Goal: Task Accomplishment & Management: Use online tool/utility

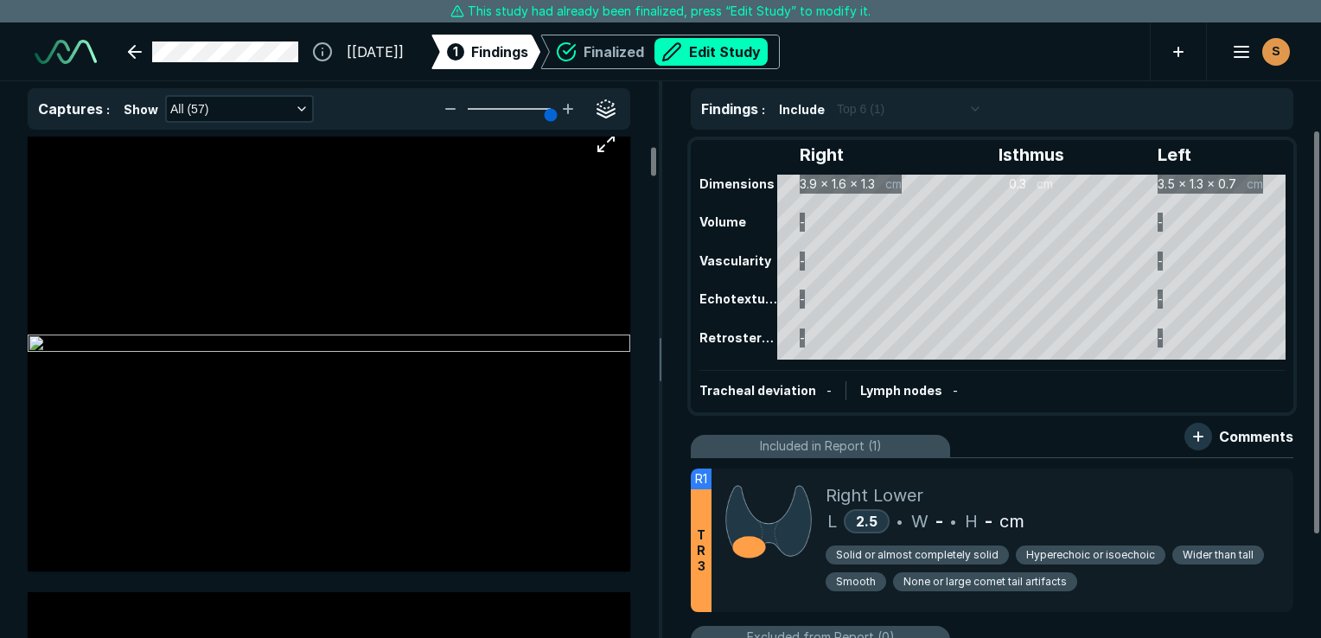
scroll to position [605, 0]
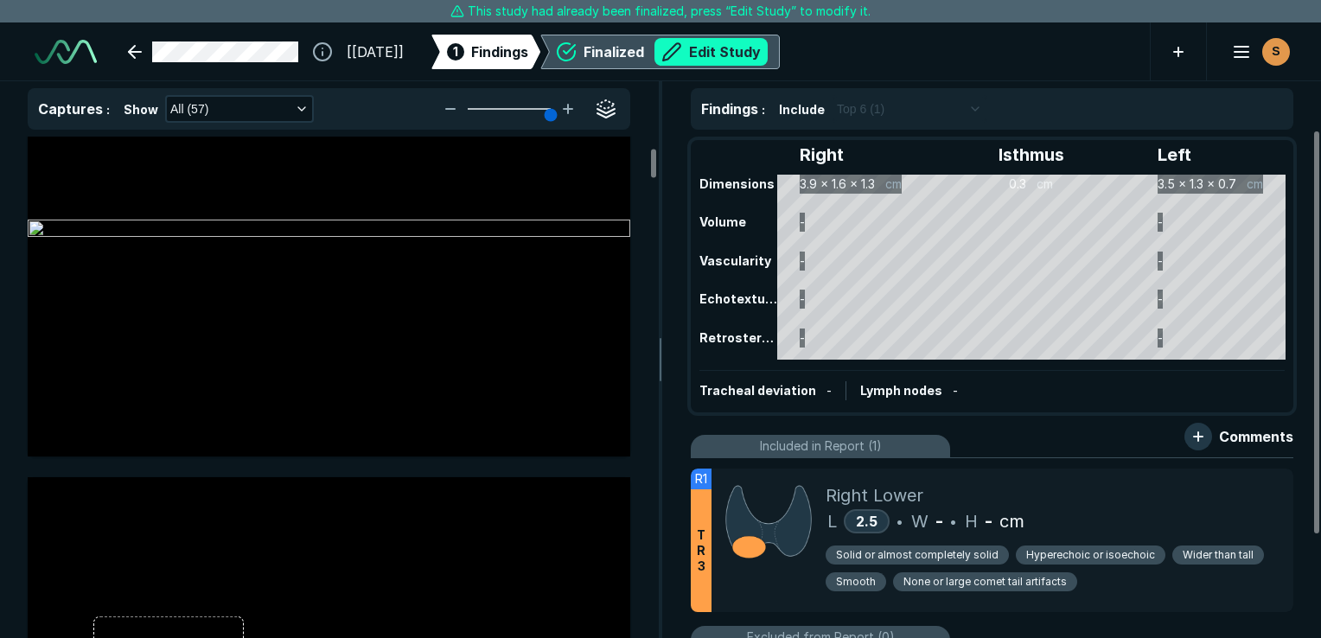
click at [761, 54] on button "Edit Study" at bounding box center [710, 52] width 113 height 28
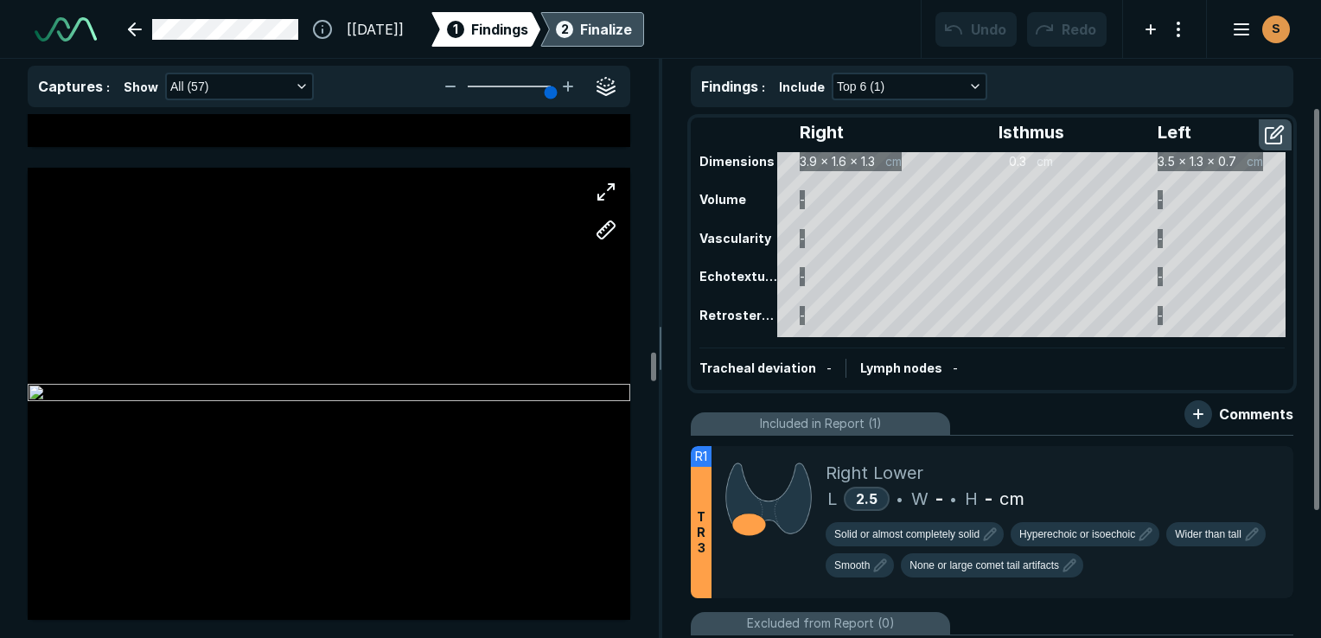
scroll to position [12794, 0]
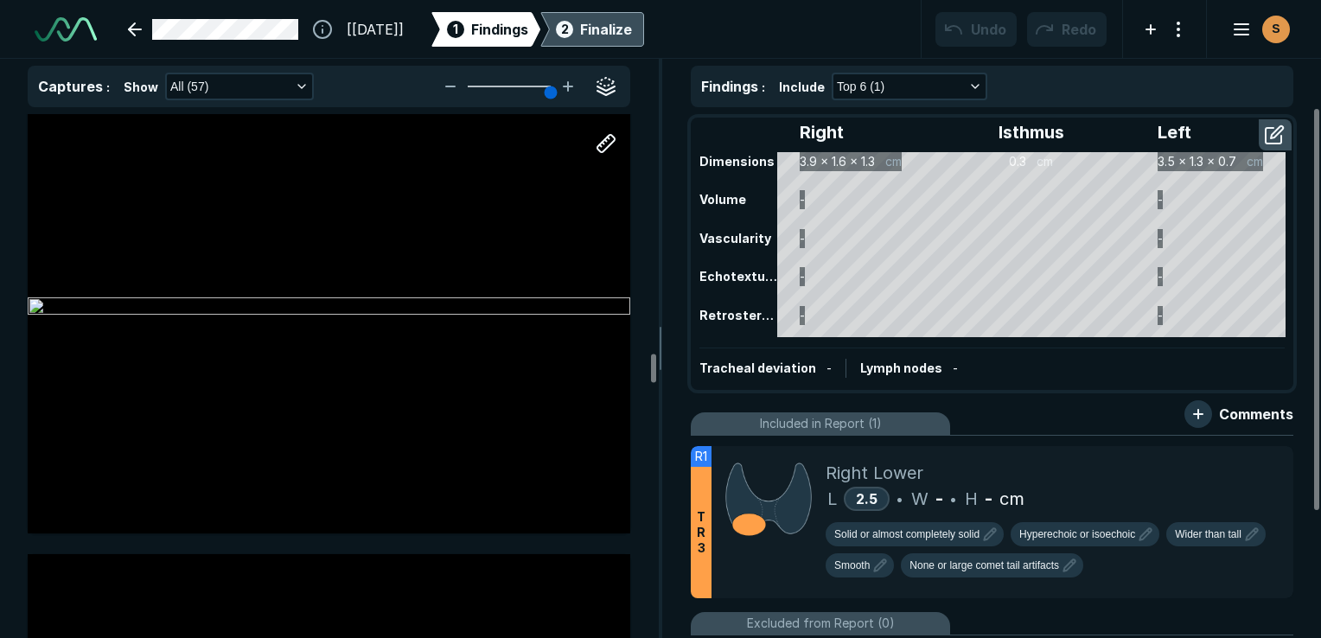
click at [353, 288] on div at bounding box center [329, 307] width 603 height 452
click at [605, 143] on button "button" at bounding box center [606, 143] width 35 height 35
click at [310, 241] on div at bounding box center [329, 307] width 603 height 452
click at [601, 143] on button "button" at bounding box center [606, 143] width 35 height 35
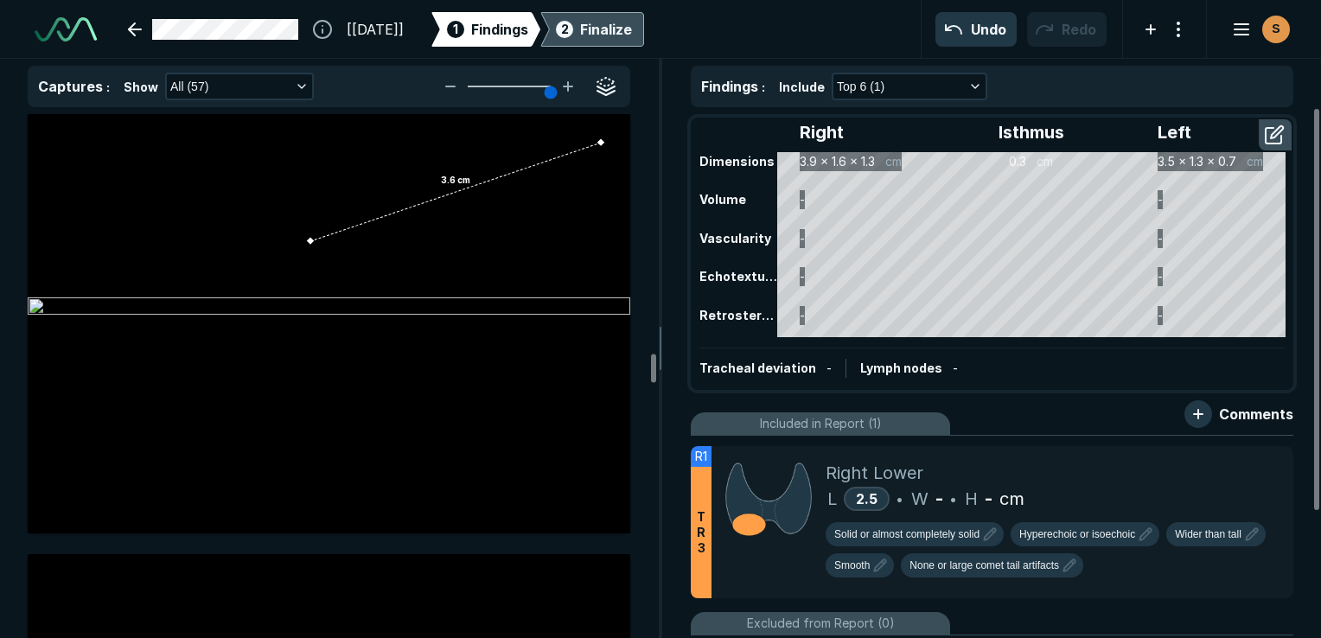
click at [960, 23] on button "Undo" at bounding box center [975, 29] width 81 height 35
drag, startPoint x: 352, startPoint y: 221, endPoint x: 354, endPoint y: 285, distance: 64.0
click at [354, 285] on div at bounding box center [329, 307] width 603 height 452
click at [1088, 31] on button "Redo" at bounding box center [1067, 29] width 80 height 35
click at [986, 34] on button "Undo" at bounding box center [975, 29] width 81 height 35
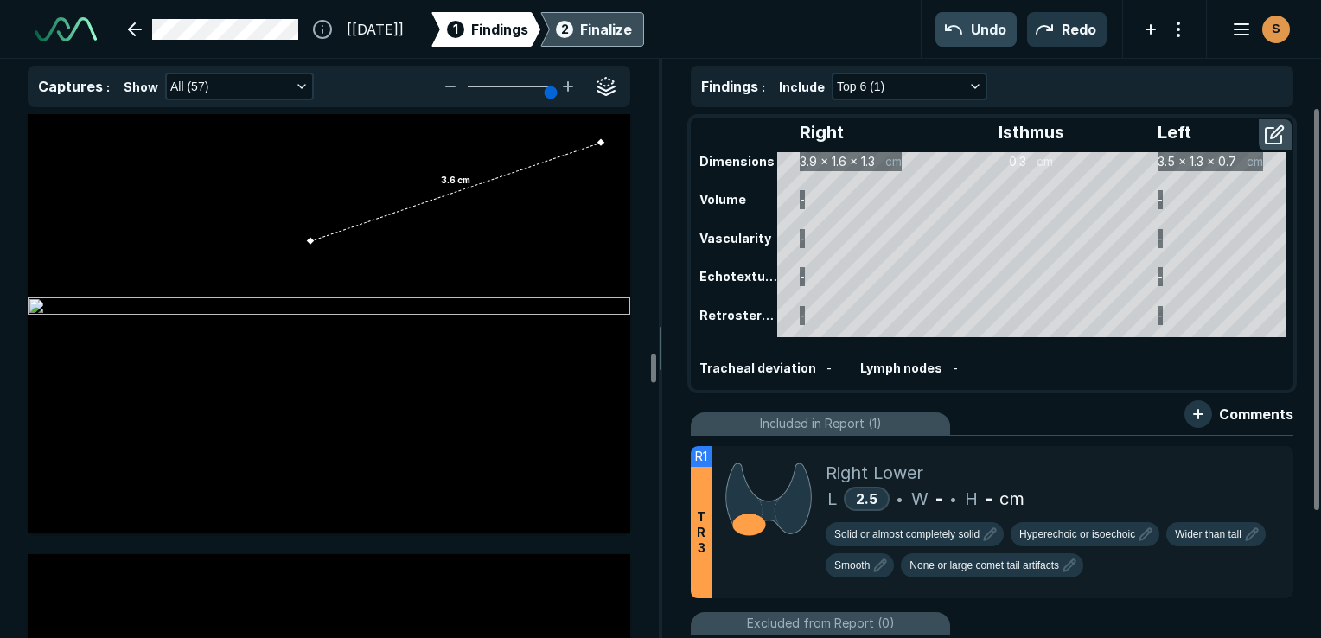
click at [983, 35] on button "Undo" at bounding box center [975, 29] width 81 height 35
drag, startPoint x: 353, startPoint y: 223, endPoint x: 350, endPoint y: 249, distance: 26.1
click at [350, 249] on div at bounding box center [329, 307] width 603 height 452
click at [1065, 36] on button "Redo" at bounding box center [1067, 29] width 80 height 35
click at [998, 31] on button "Undo" at bounding box center [975, 29] width 81 height 35
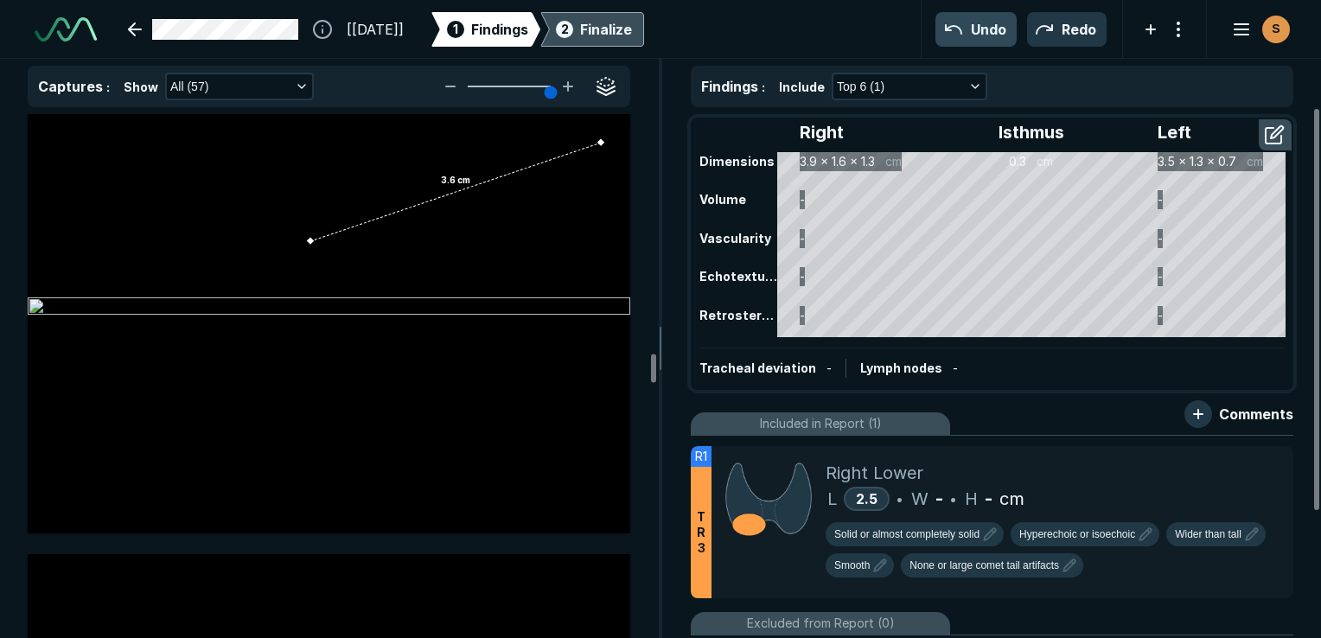
click at [982, 32] on button "Undo" at bounding box center [975, 29] width 81 height 35
click at [351, 329] on div at bounding box center [329, 307] width 603 height 452
click at [353, 223] on div at bounding box center [353, 223] width 14 height 14
drag, startPoint x: 280, startPoint y: 291, endPoint x: 414, endPoint y: 288, distance: 134.0
click at [414, 288] on div "1.3 cm" at bounding box center [329, 307] width 603 height 452
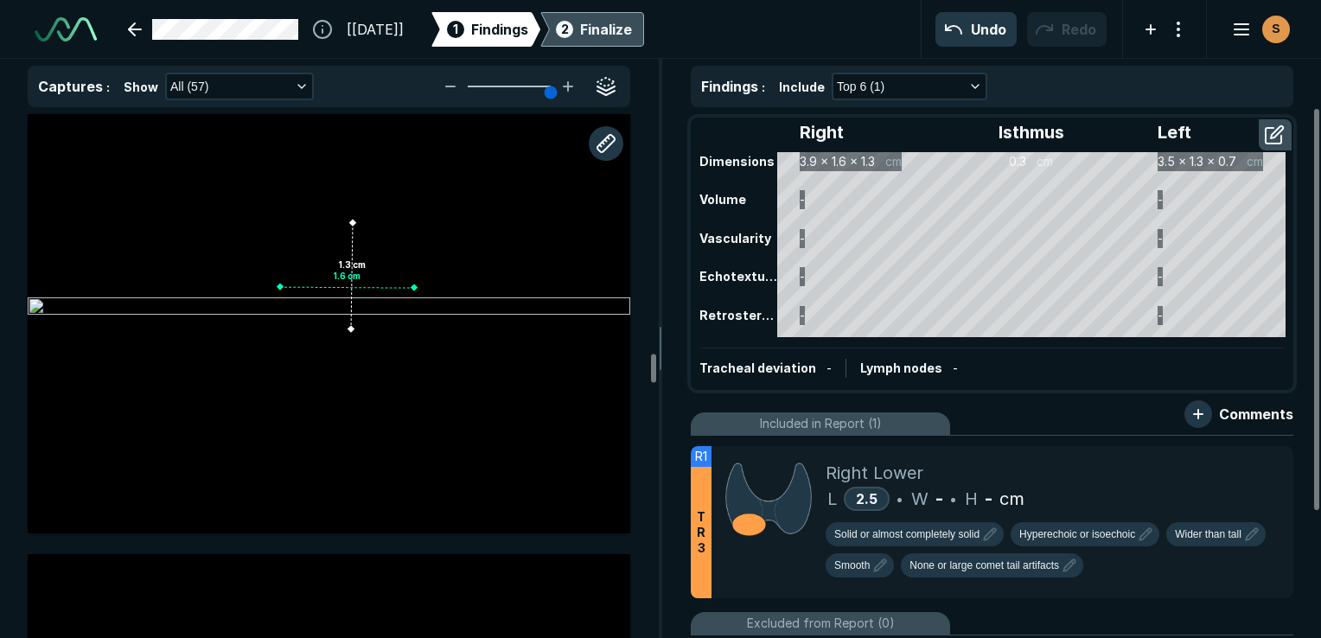
click at [280, 287] on div at bounding box center [280, 287] width 14 height 14
click at [931, 501] on div "W - •" at bounding box center [937, 499] width 52 height 26
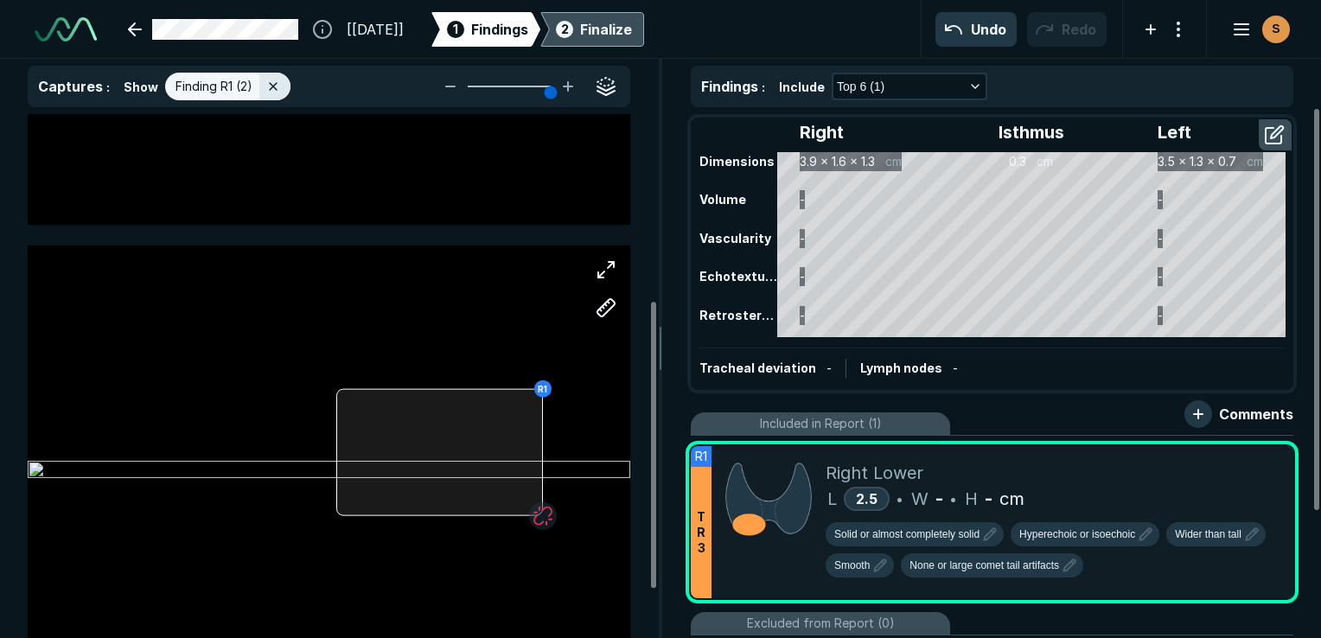
scroll to position [0, 0]
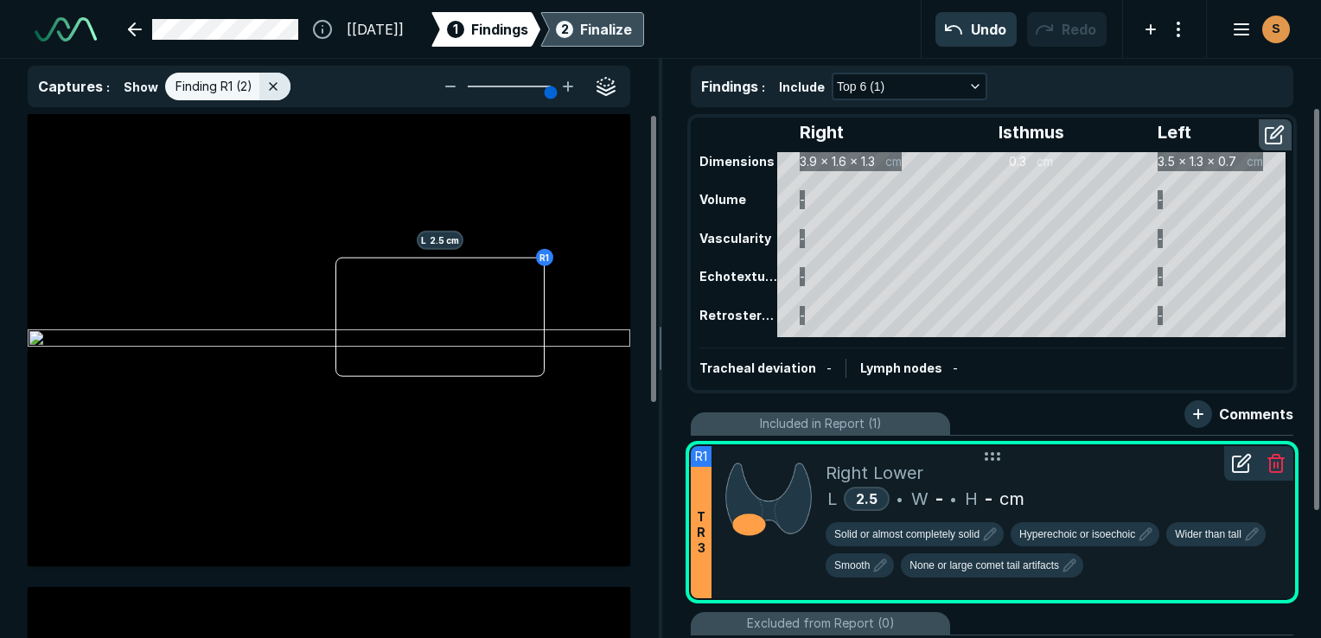
click at [951, 504] on span "•" at bounding box center [953, 498] width 6 height 21
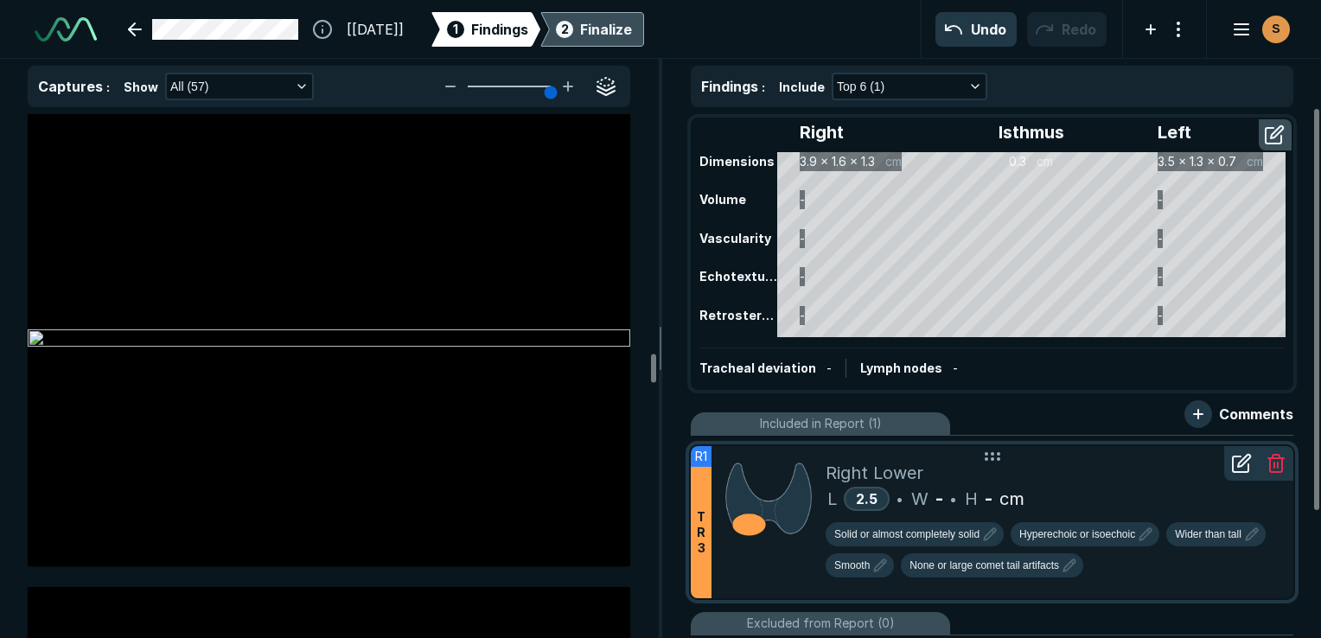
scroll to position [12794, 0]
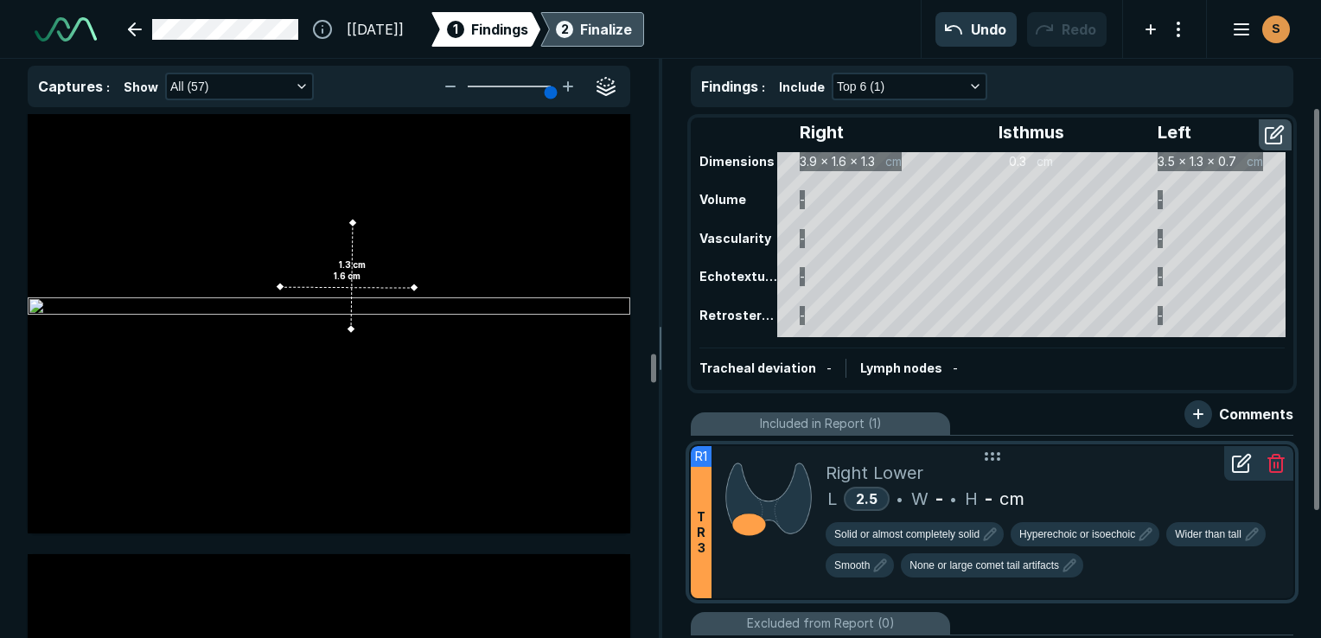
click at [1239, 457] on icon at bounding box center [1241, 463] width 21 height 21
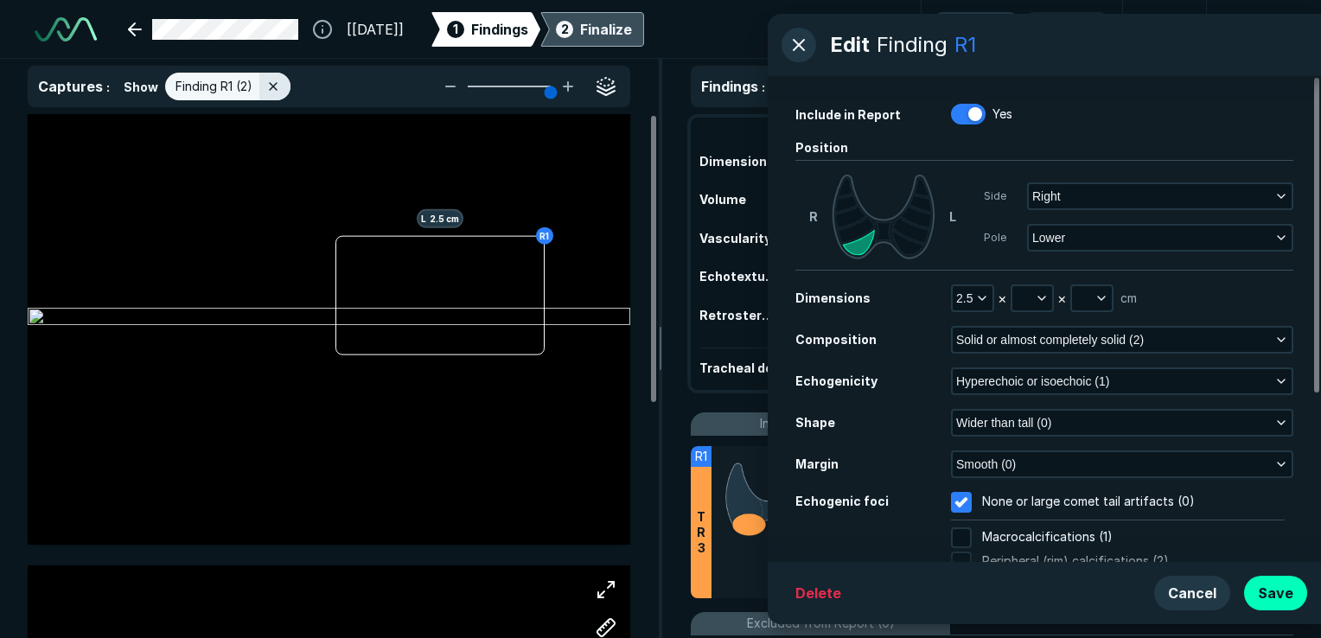
scroll to position [0, 0]
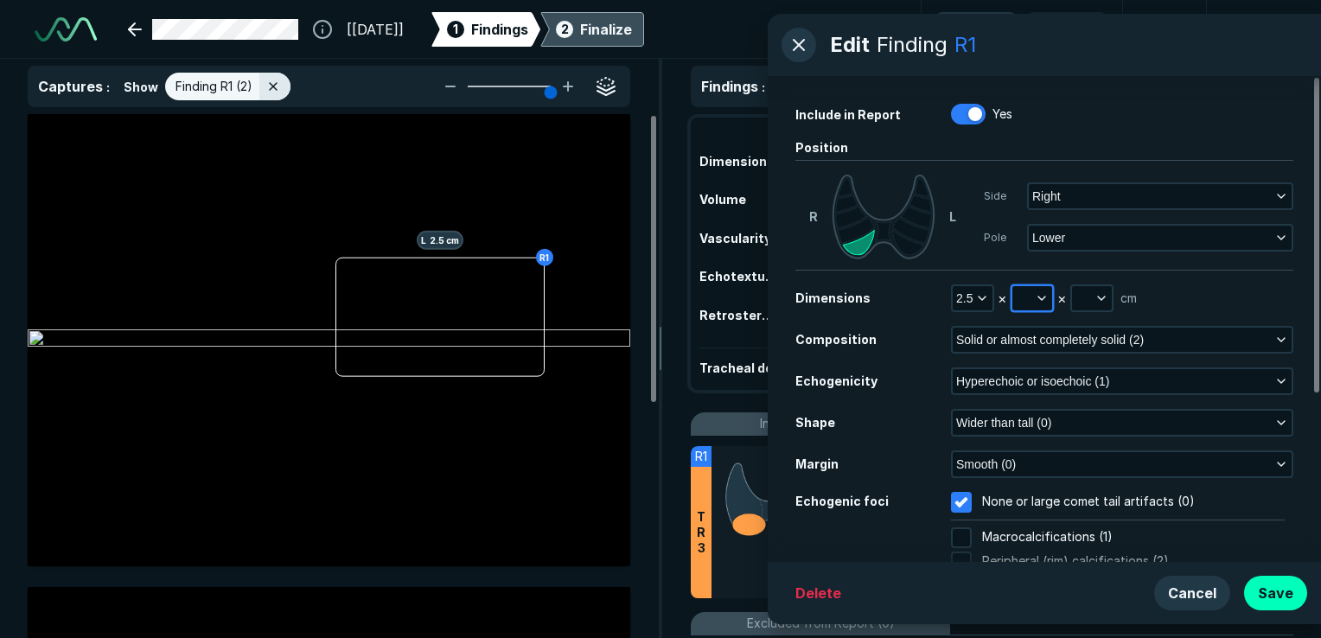
click at [1037, 296] on icon "button" at bounding box center [1042, 298] width 14 height 14
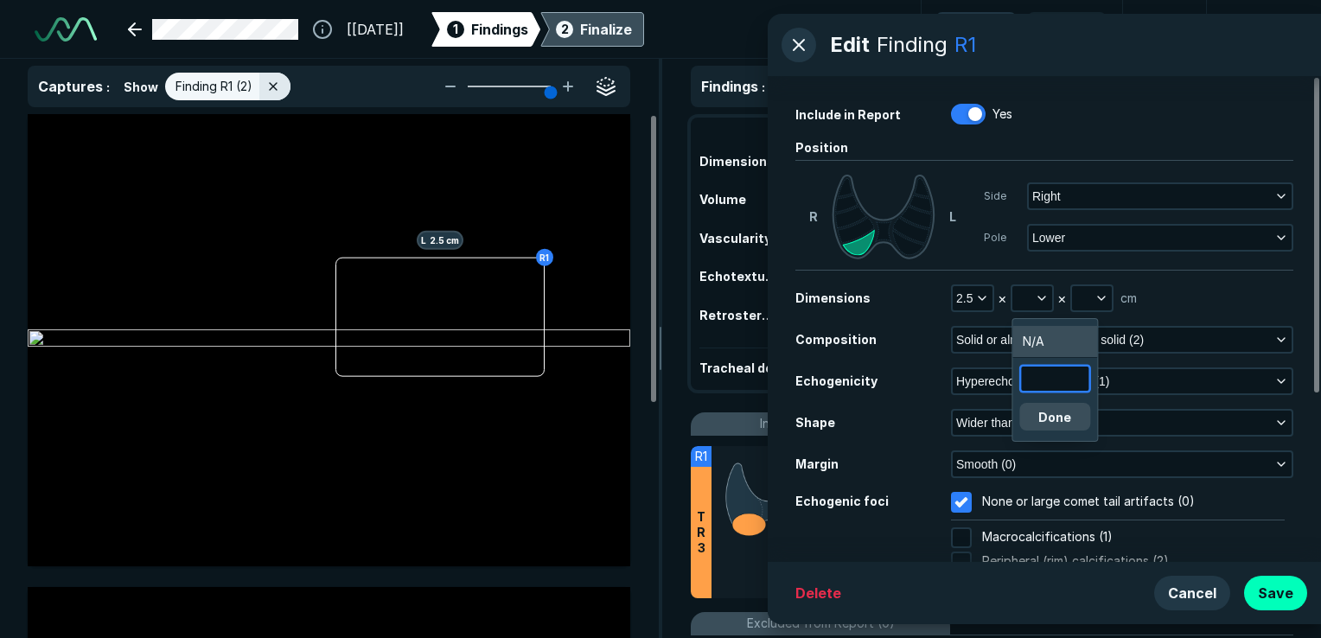
click at [1040, 380] on input "text" at bounding box center [1054, 379] width 67 height 24
click at [1036, 383] on input "text" at bounding box center [1054, 379] width 67 height 24
type input "1.3"
click at [1066, 407] on button "Done" at bounding box center [1054, 417] width 71 height 28
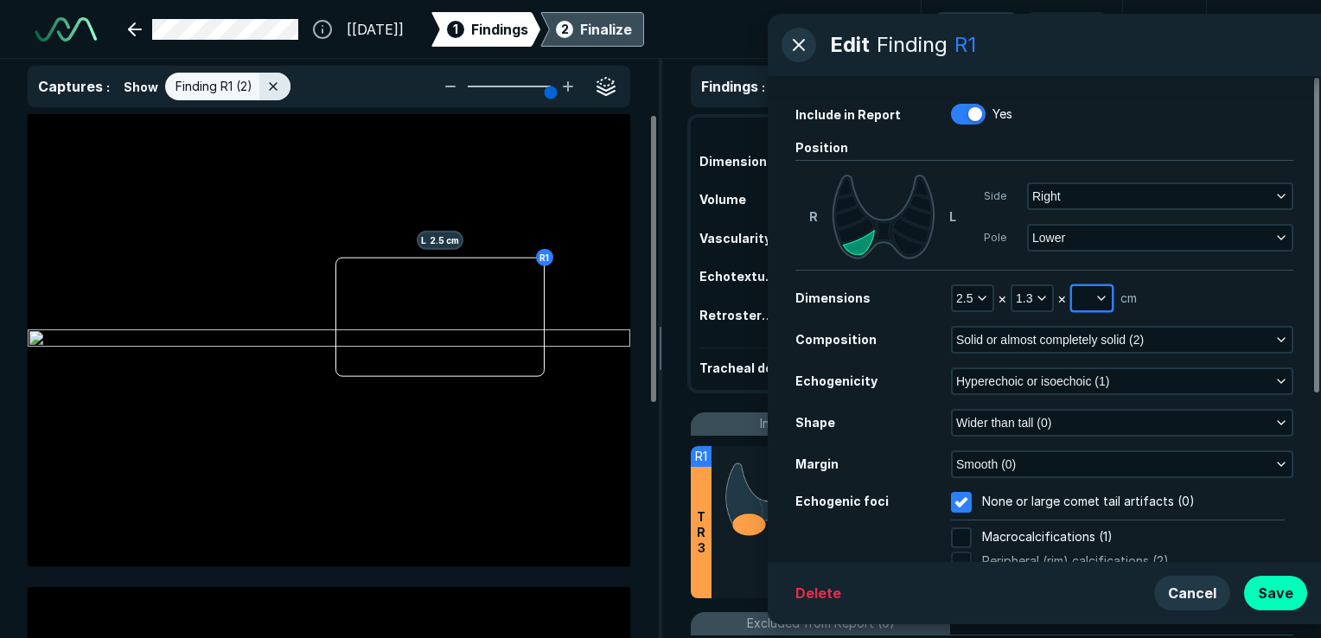
click at [1100, 297] on icon "button" at bounding box center [1101, 298] width 14 height 14
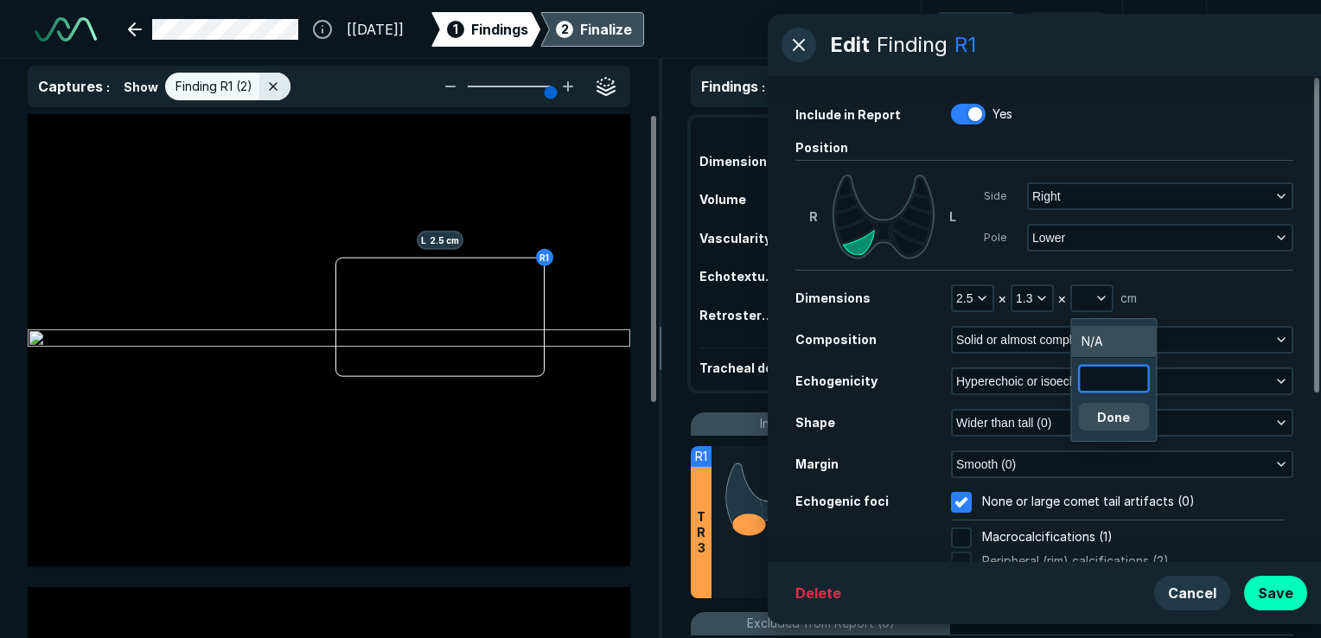
click at [1106, 379] on input "text" at bounding box center [1113, 379] width 67 height 24
type input "1.6"
click at [1112, 412] on button "Done" at bounding box center [1113, 417] width 71 height 28
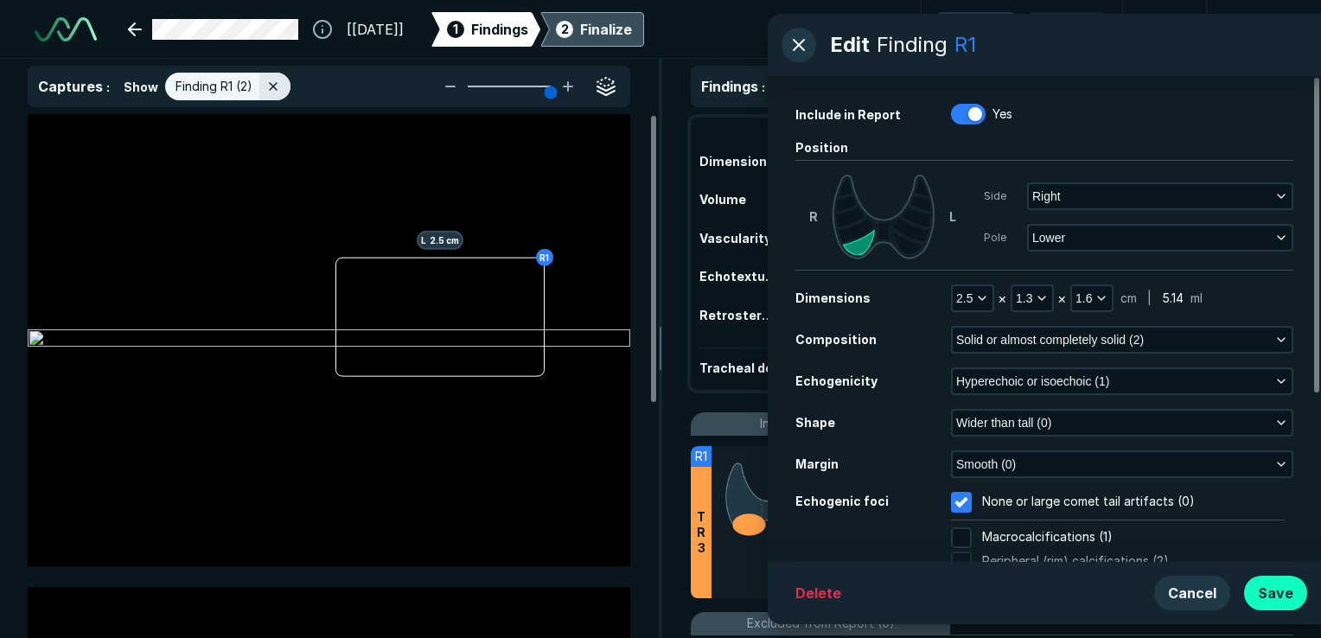
click at [1283, 600] on button "Save" at bounding box center [1275, 593] width 63 height 35
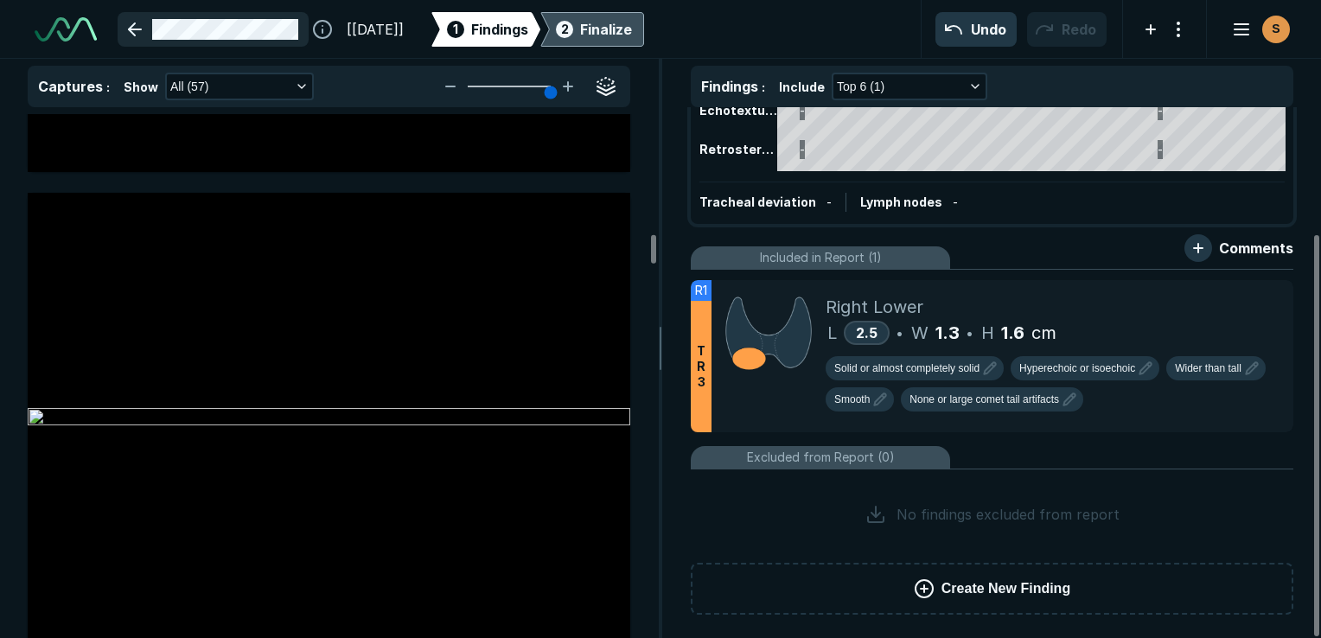
scroll to position [6397, 0]
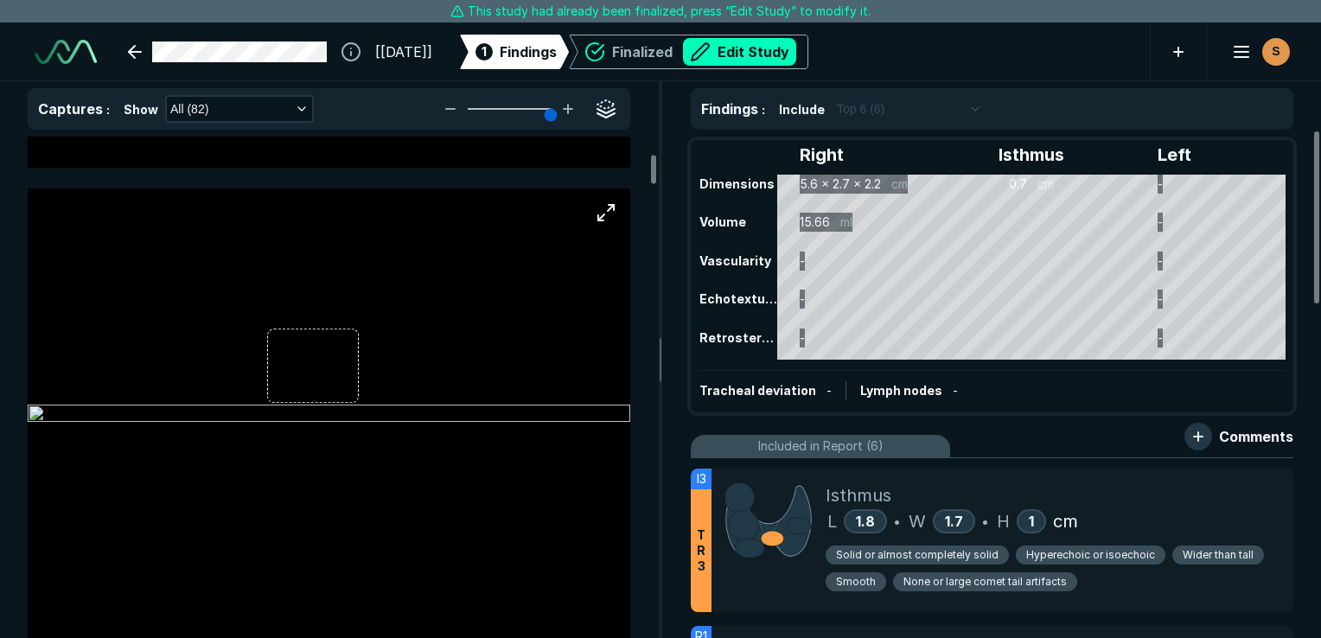
scroll to position [1383, 0]
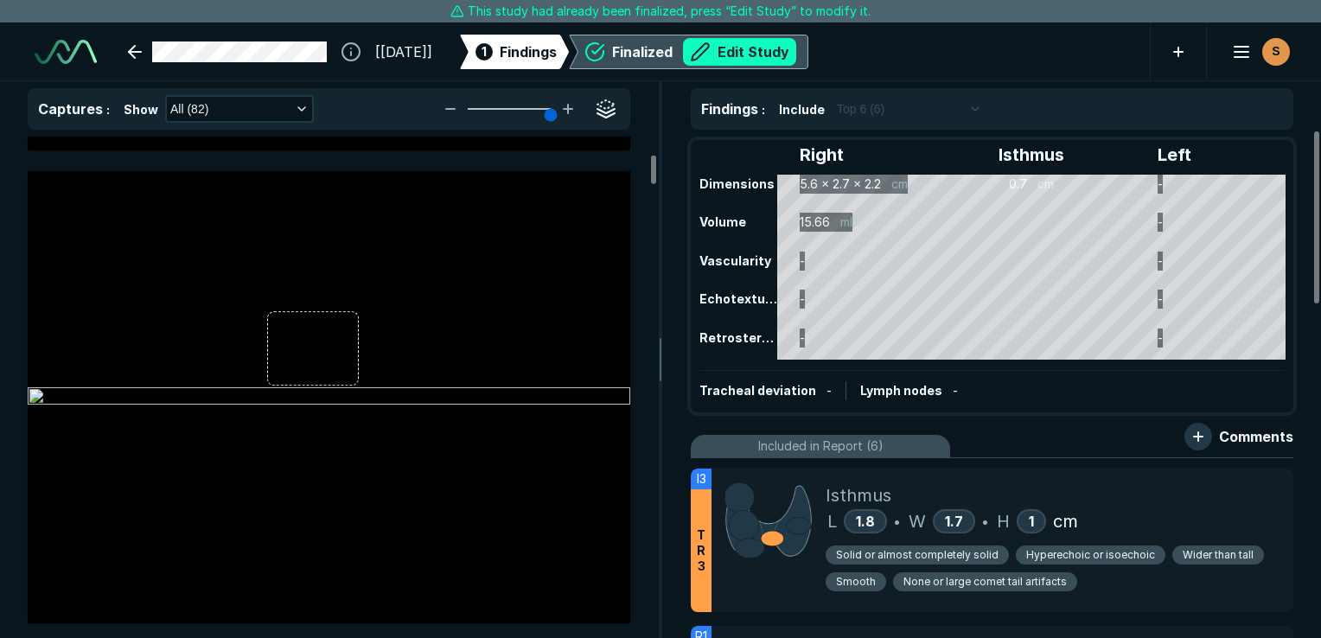
click at [774, 55] on button "Edit Study" at bounding box center [739, 52] width 113 height 28
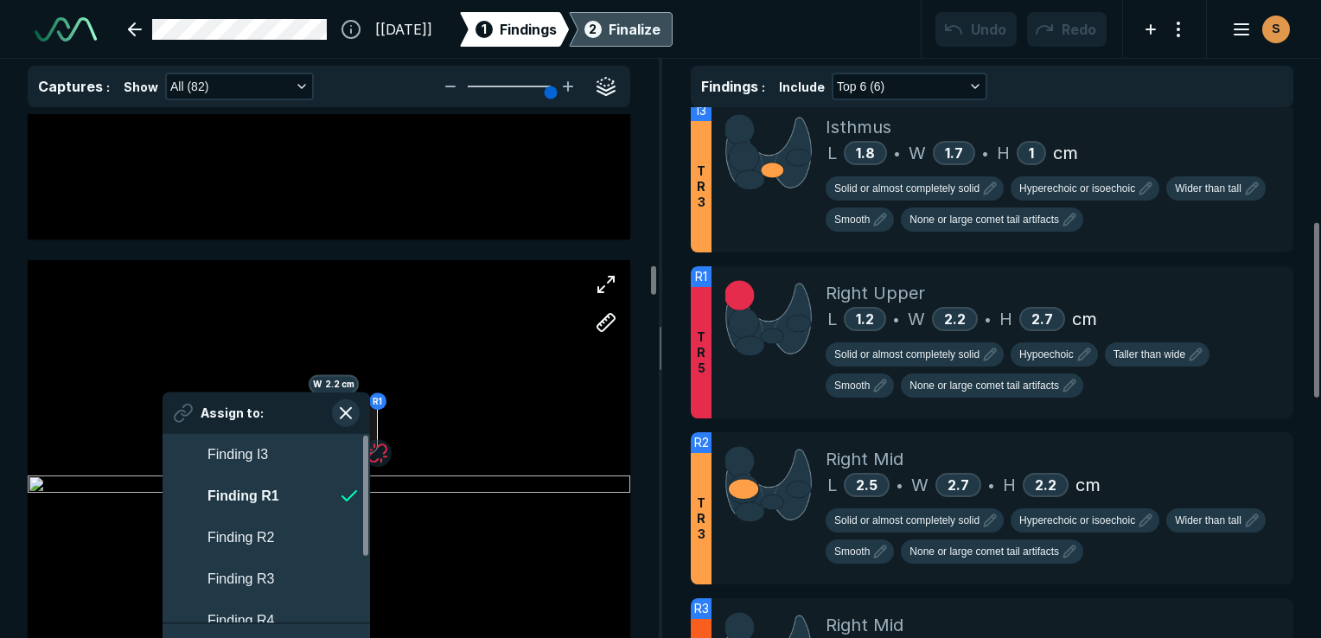
scroll to position [3033, 3154]
drag, startPoint x: 370, startPoint y: 431, endPoint x: 266, endPoint y: 491, distance: 120.1
click at [266, 491] on strong "Finding R1" at bounding box center [243, 495] width 72 height 15
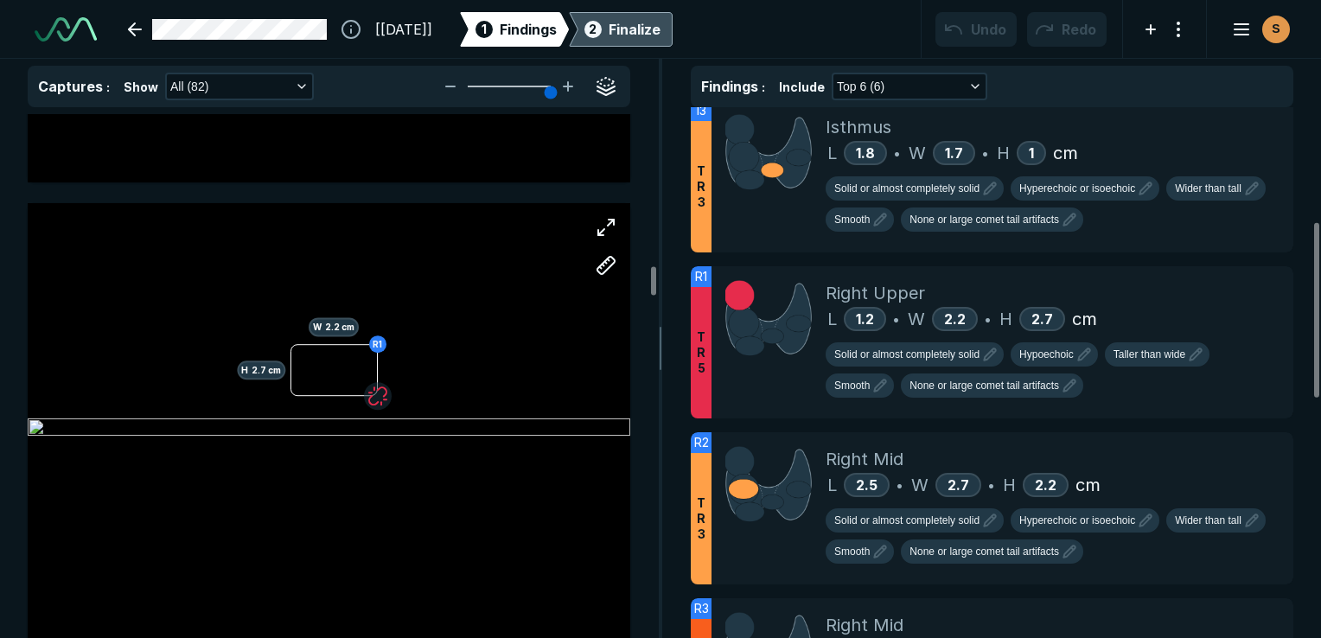
scroll to position [11757, 0]
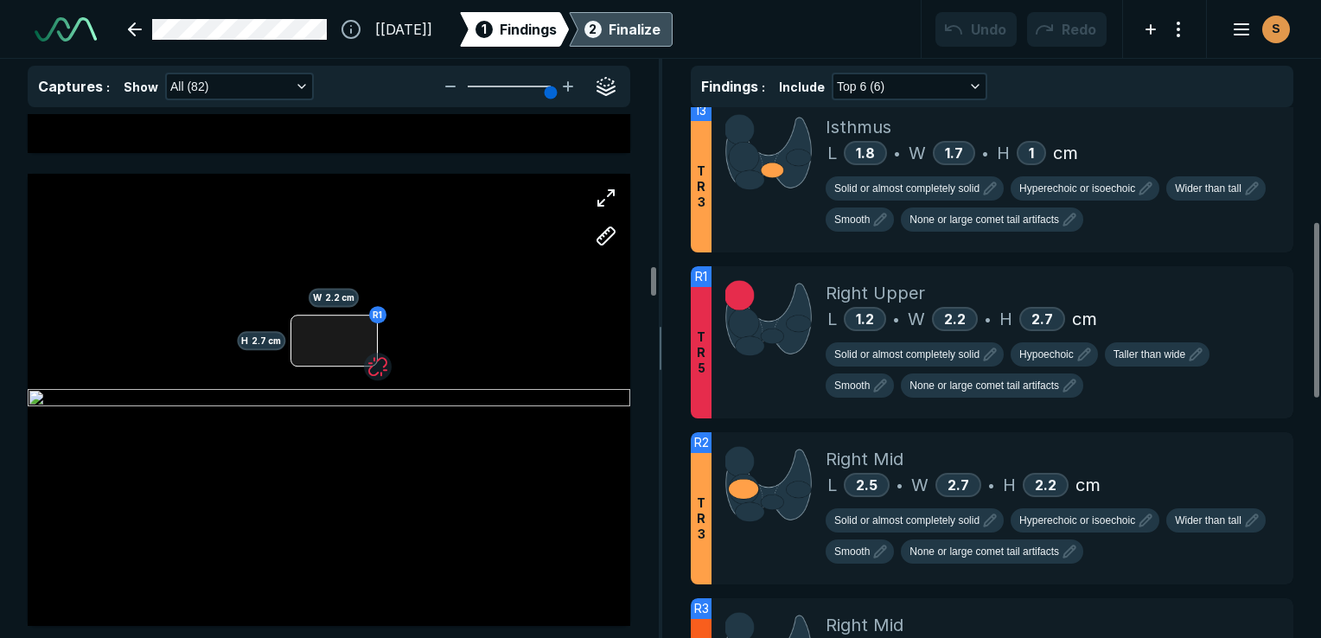
click at [369, 337] on div at bounding box center [333, 342] width 87 height 52
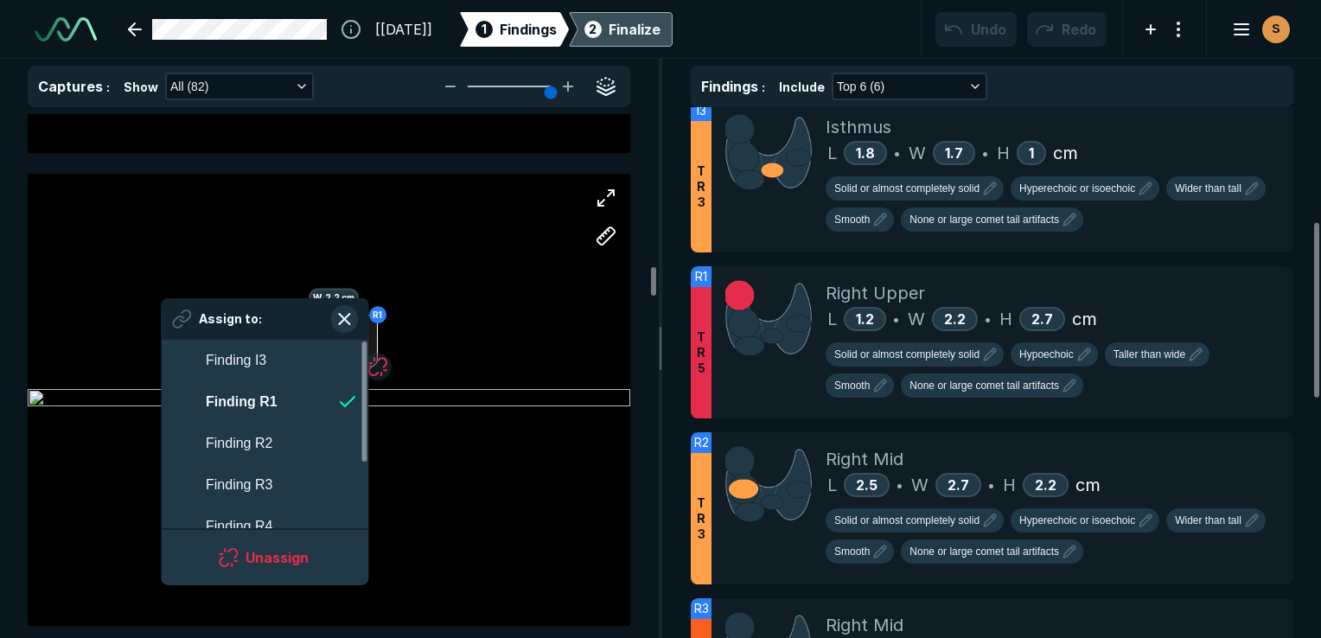
scroll to position [3033, 3154]
click at [280, 555] on button "Unassign" at bounding box center [265, 558] width 166 height 35
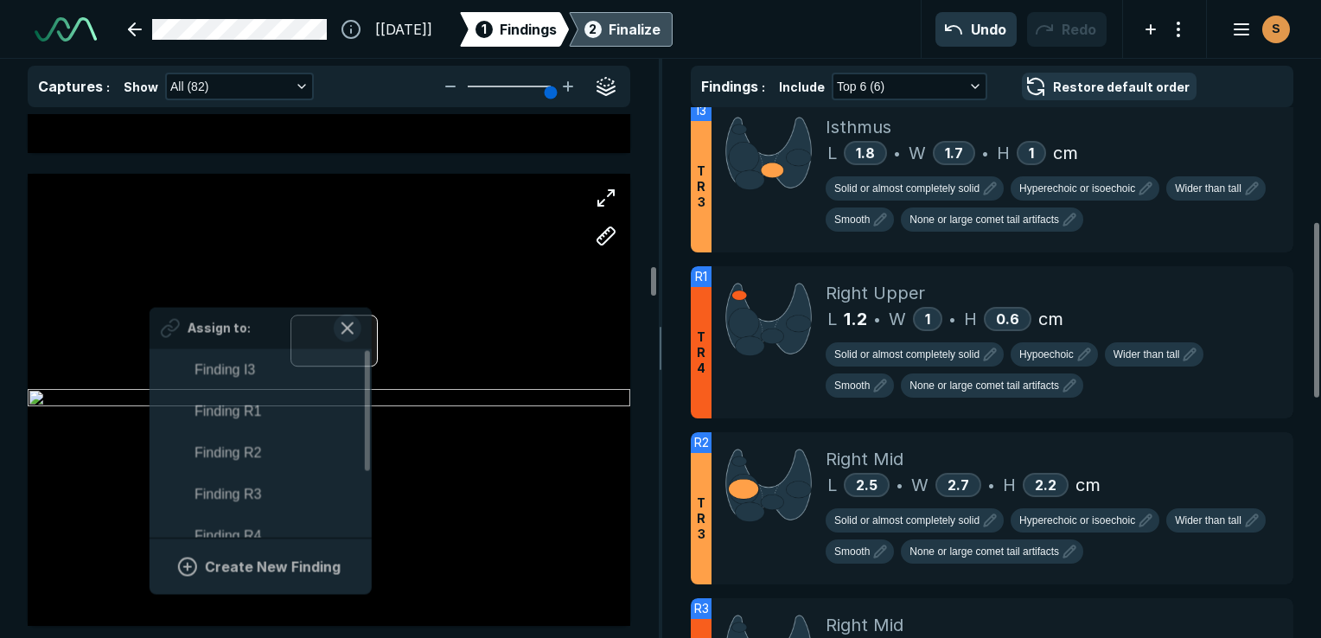
click at [368, 337] on div at bounding box center [333, 342] width 87 height 52
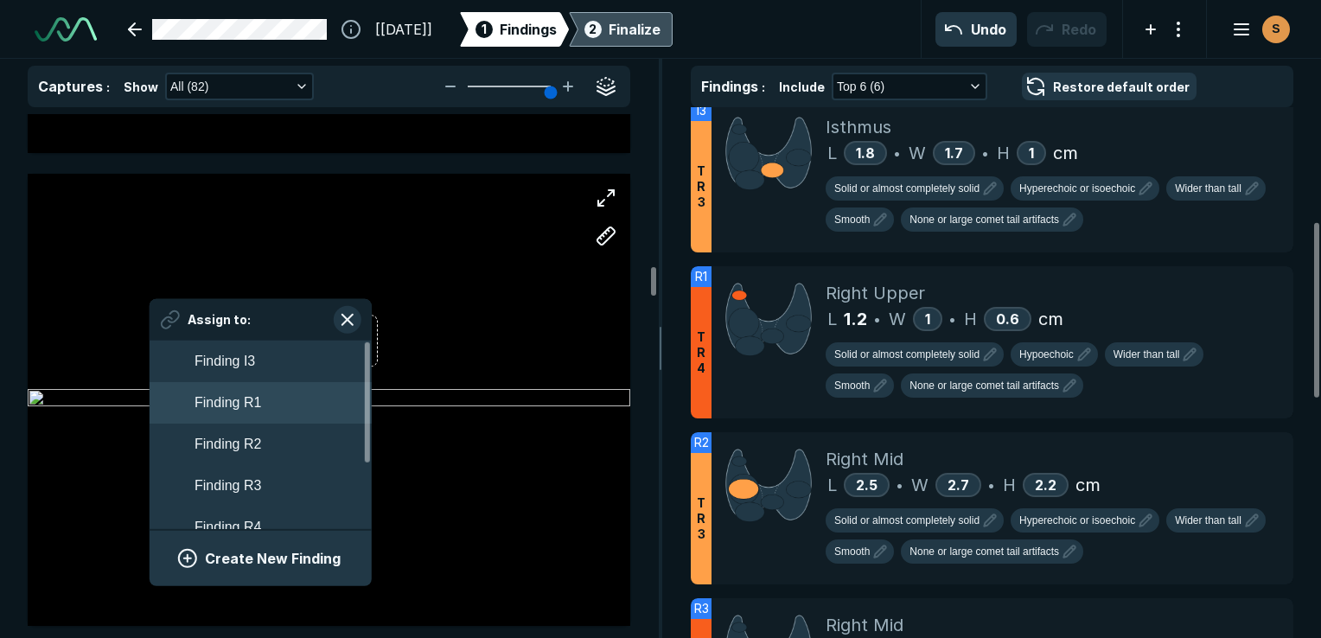
click at [279, 395] on button "Finding R1" at bounding box center [261, 402] width 222 height 41
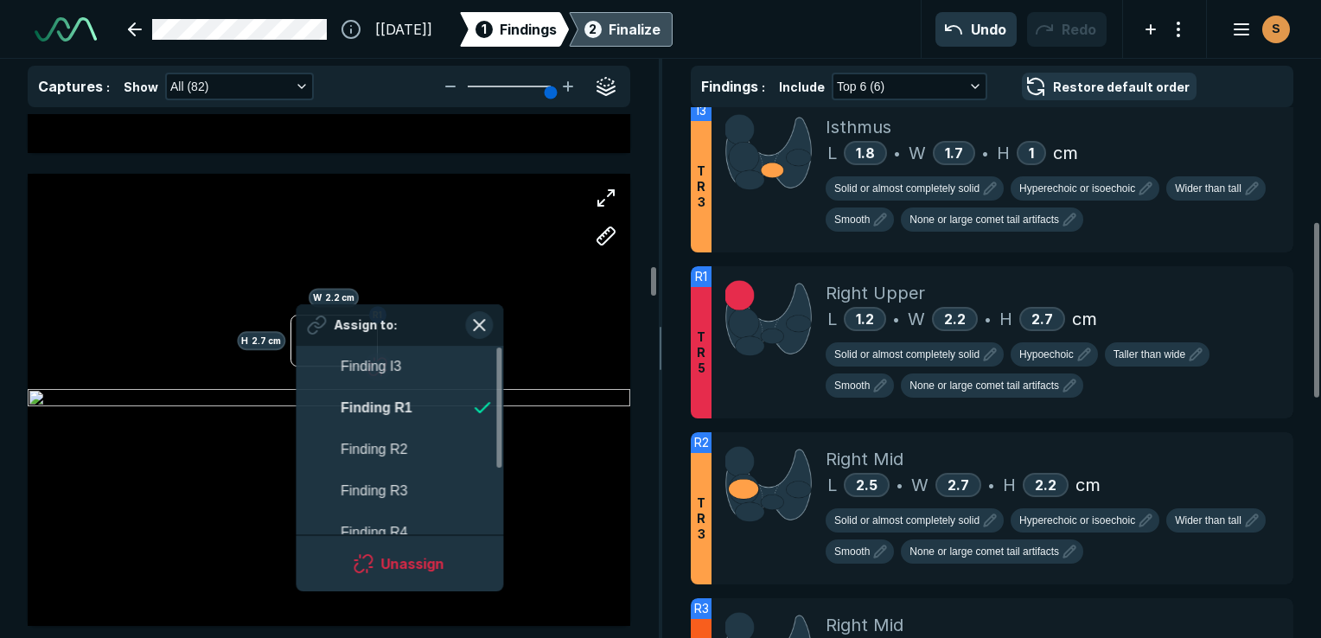
click at [296, 340] on div "R1 H 2.7 cm W 2.2 cm Assign to: Finding I3 Finding R1 Finding R2 Finding R3 Fin…" at bounding box center [329, 400] width 603 height 452
click at [553, 513] on div "R1 H 2.7 cm W 2.2 cm" at bounding box center [329, 399] width 603 height 377
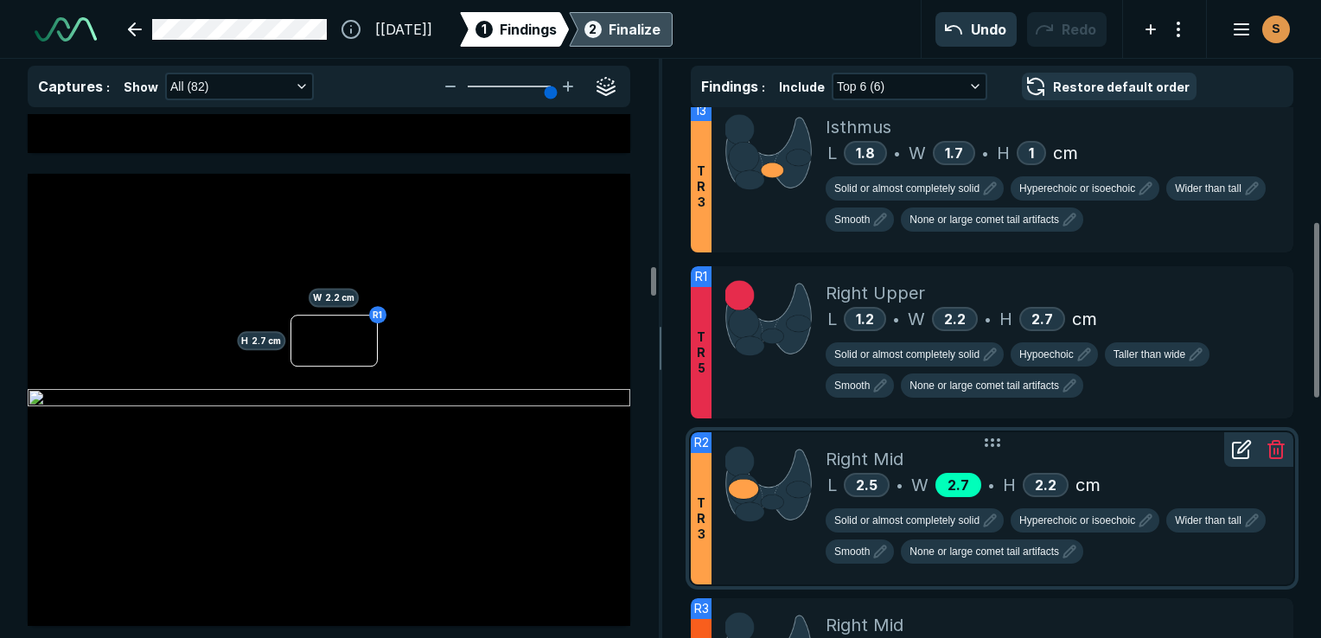
click at [961, 479] on span "2.7" at bounding box center [958, 484] width 22 height 17
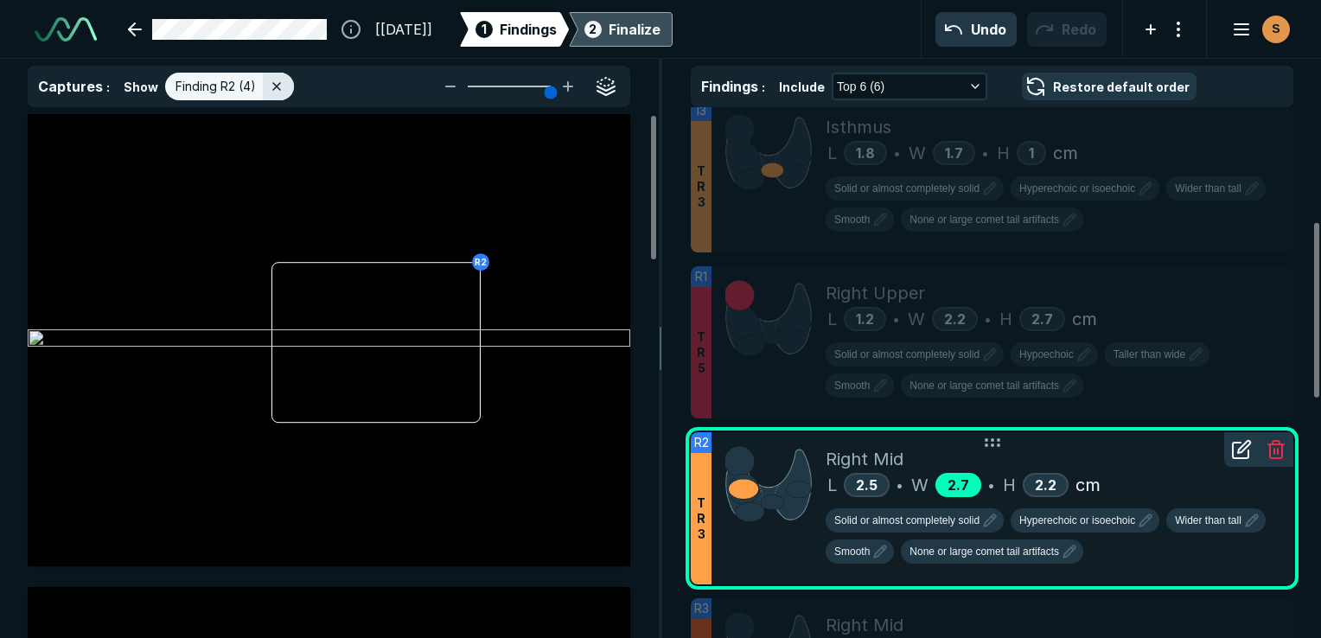
scroll to position [4391, 4905]
click at [951, 484] on span "2.7" at bounding box center [958, 484] width 22 height 17
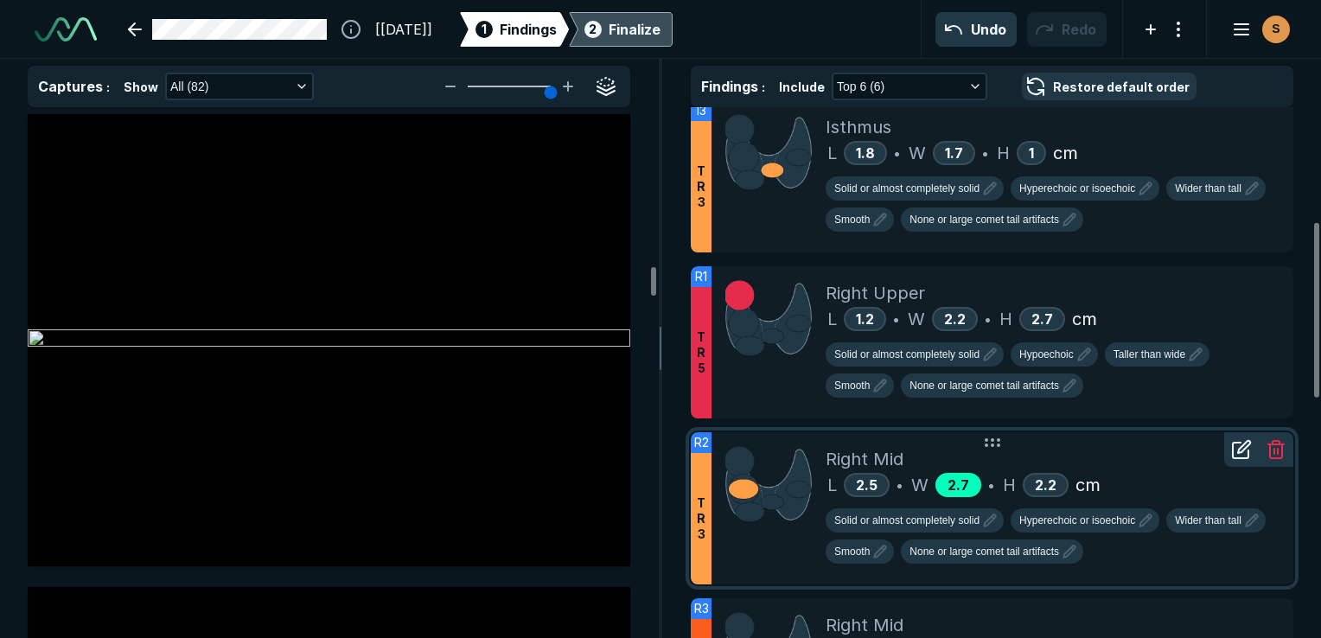
scroll to position [11757, 0]
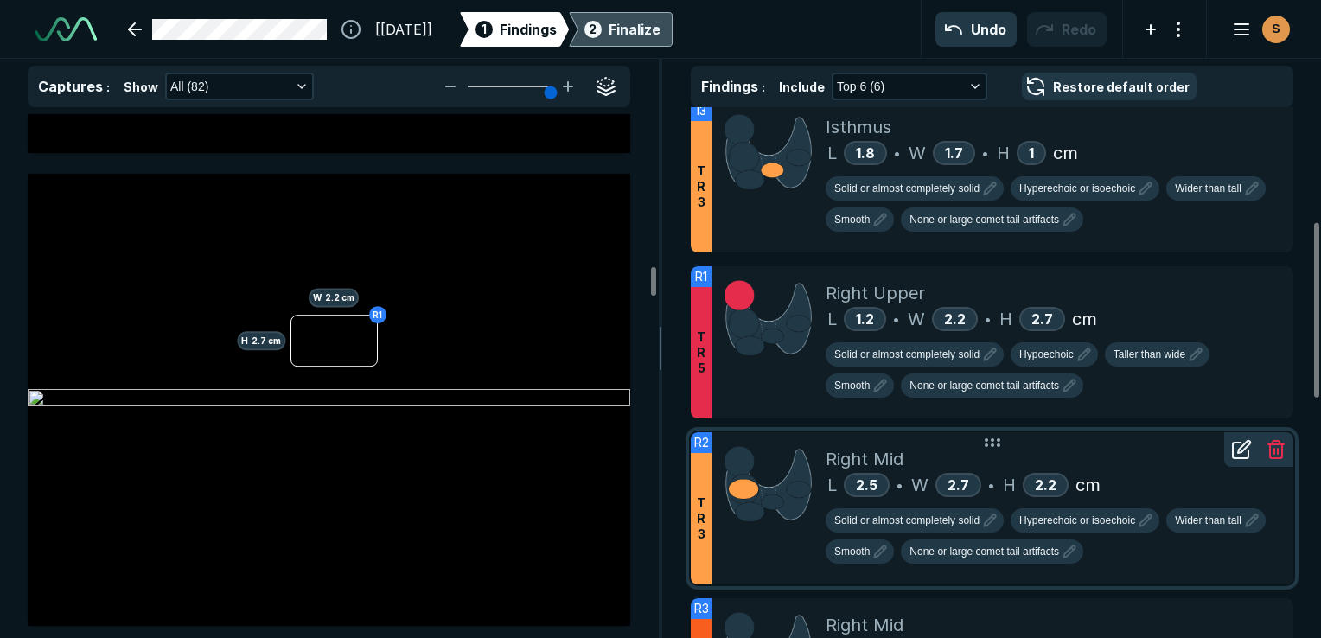
click at [1238, 449] on icon at bounding box center [1244, 447] width 12 height 12
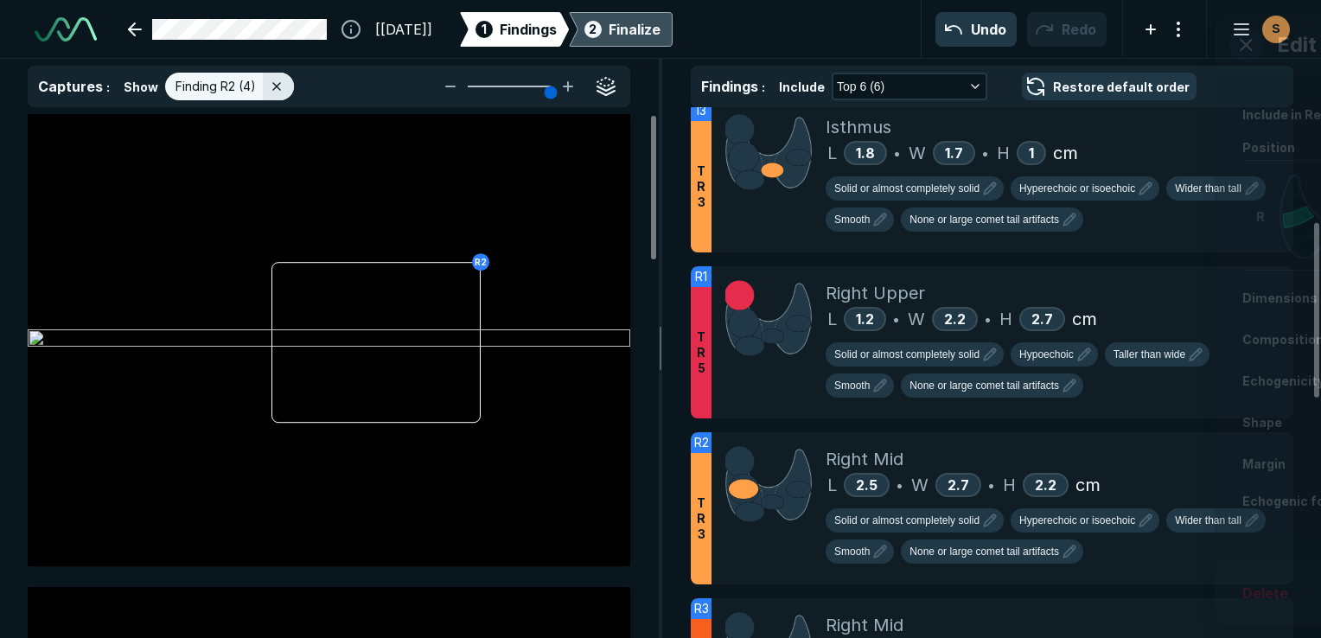
scroll to position [4391, 4905]
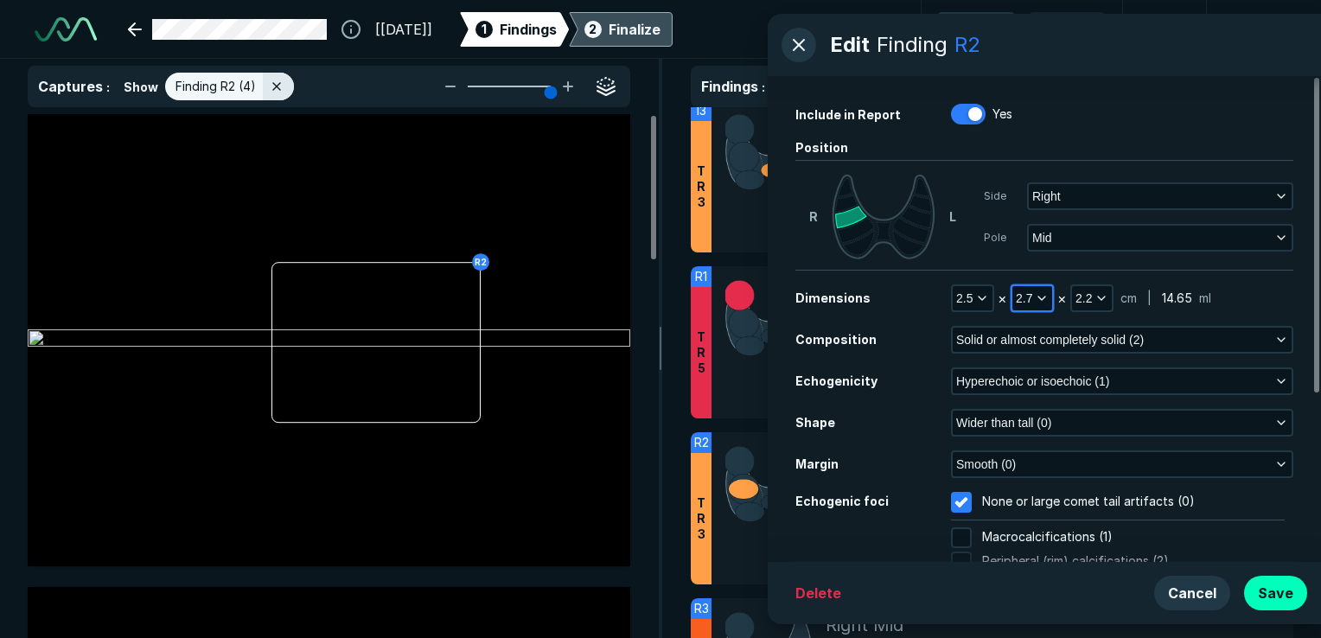
click at [1037, 297] on icon "button" at bounding box center [1042, 298] width 14 height 14
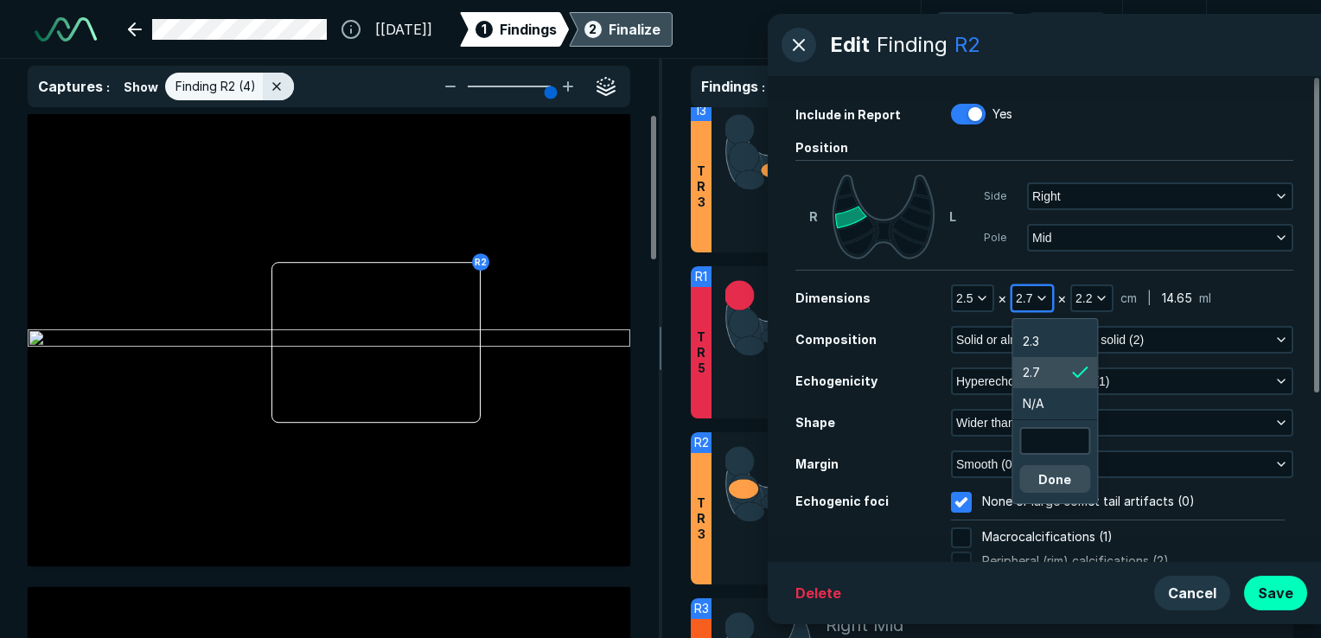
scroll to position [2950, 2604]
click at [1030, 443] on input "text" at bounding box center [1054, 441] width 67 height 24
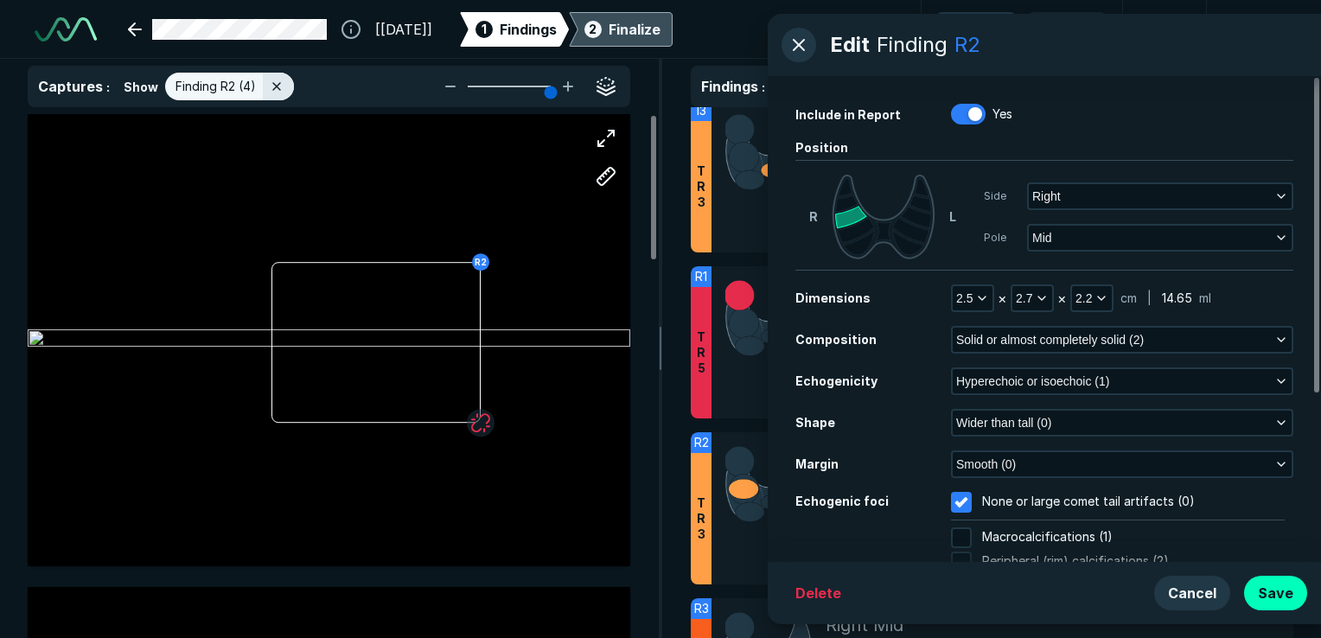
click at [543, 475] on div "R2" at bounding box center [329, 340] width 603 height 377
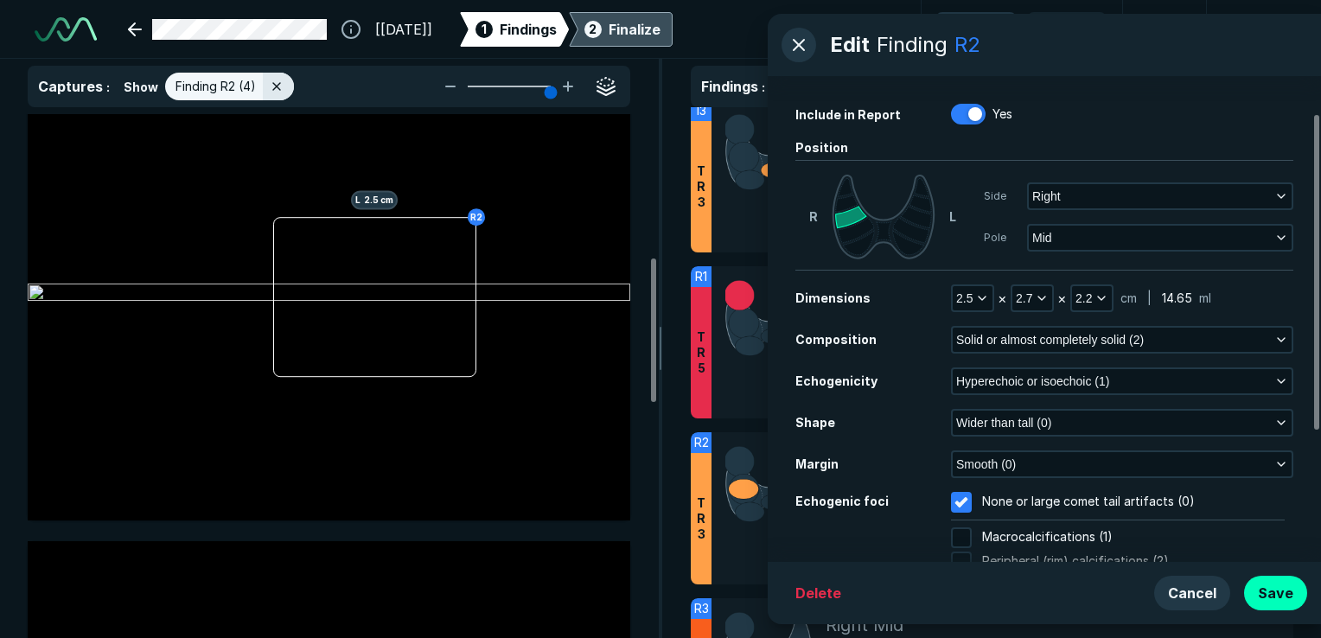
scroll to position [0, 0]
drag, startPoint x: 797, startPoint y: 41, endPoint x: 674, endPoint y: 249, distance: 241.1
click at [796, 41] on button "button" at bounding box center [798, 45] width 35 height 35
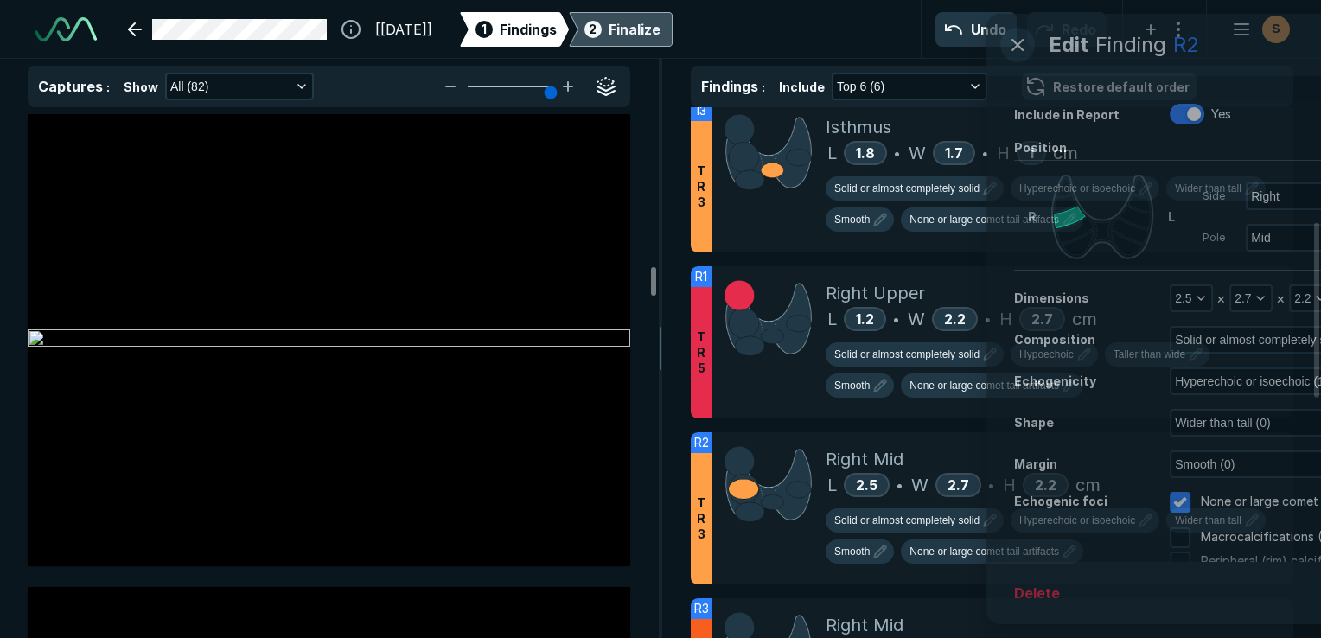
scroll to position [11757, 0]
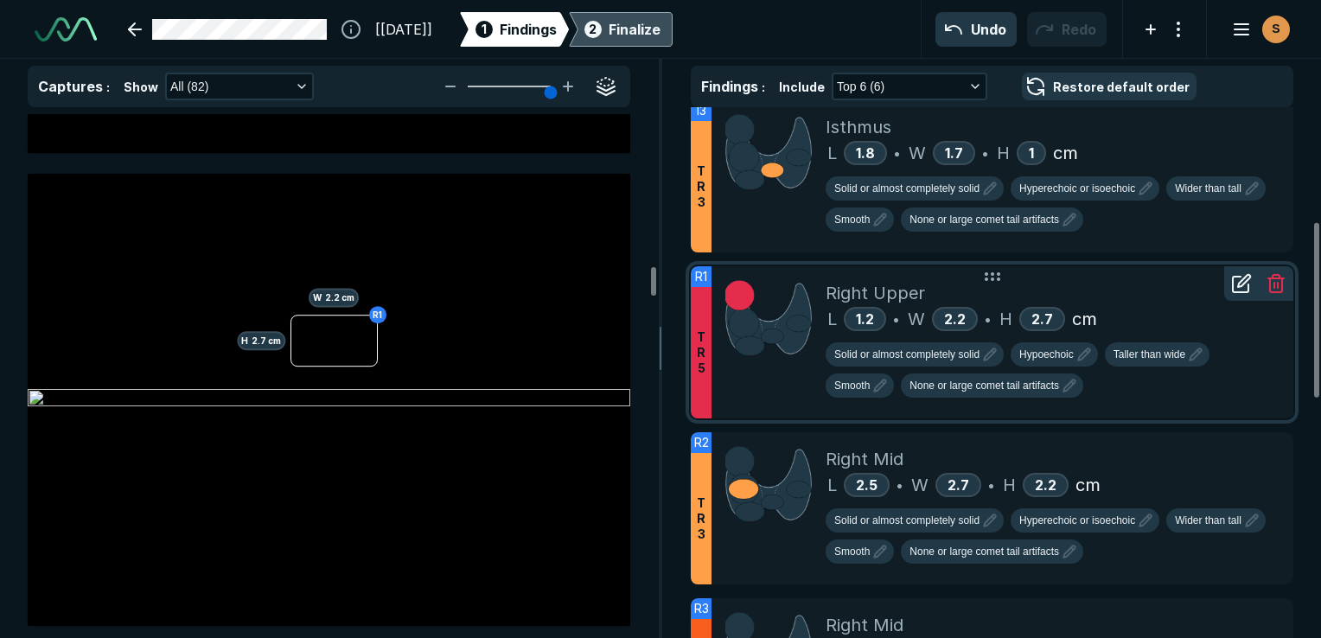
click at [898, 288] on span "Right Upper" at bounding box center [875, 293] width 99 height 26
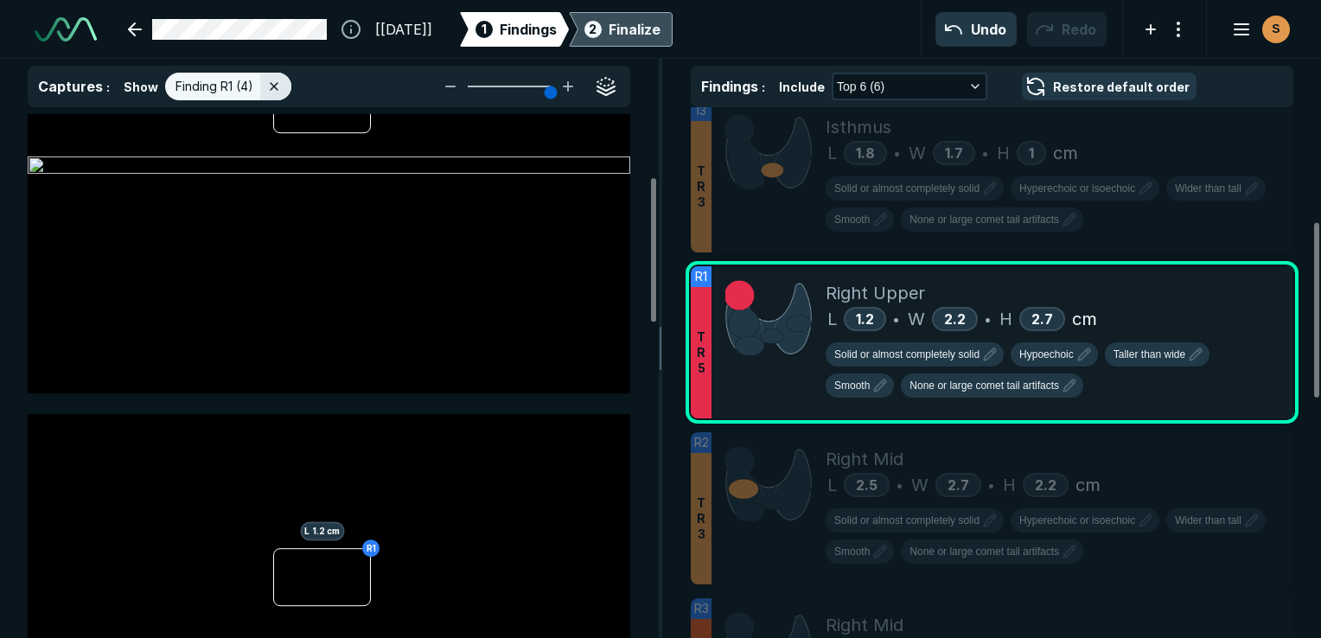
scroll to position [346, 0]
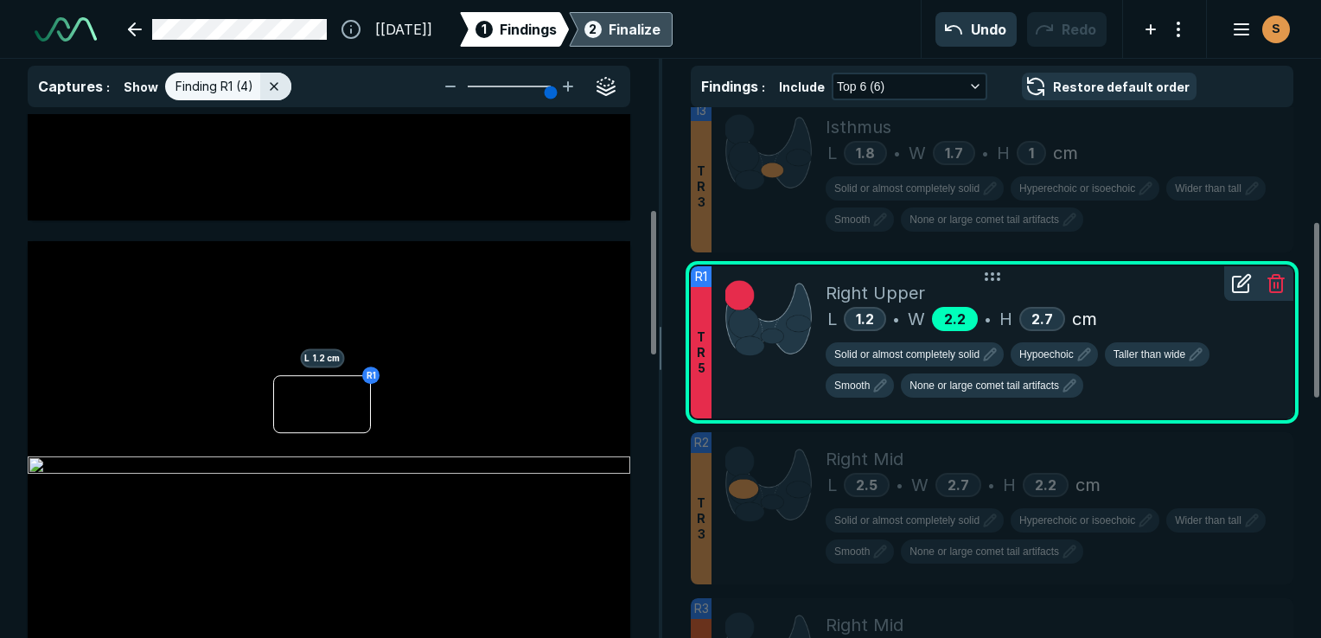
click at [954, 320] on span "2.2" at bounding box center [955, 318] width 22 height 17
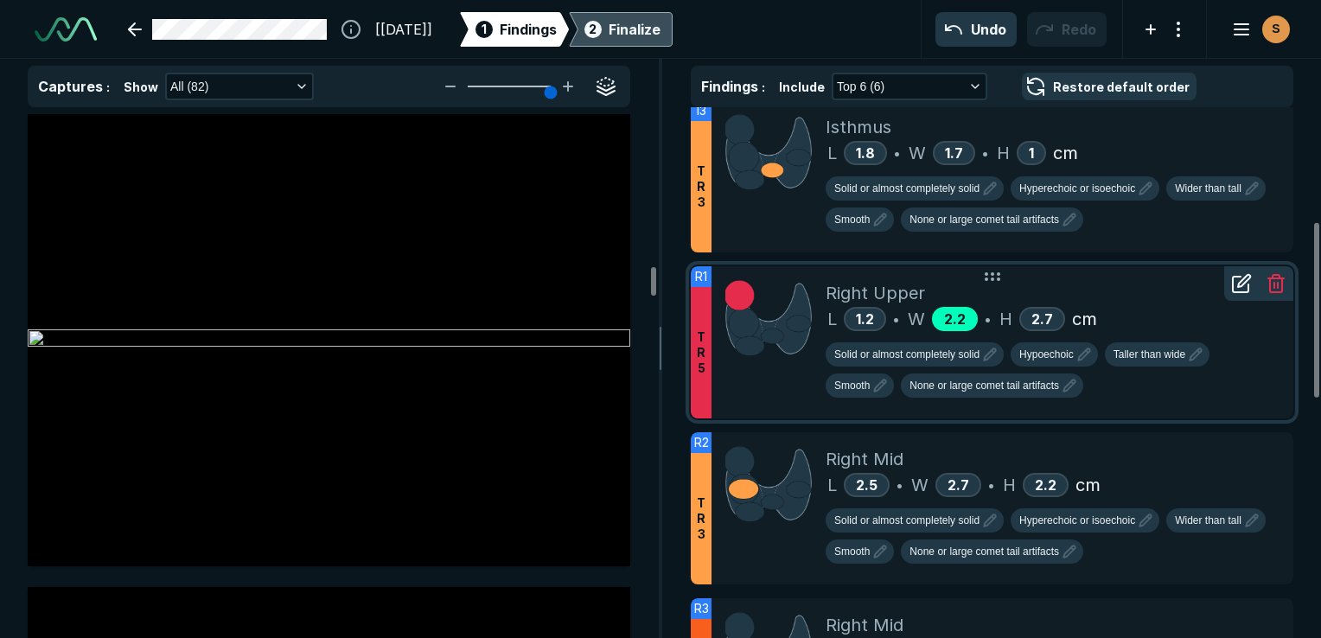
scroll to position [11757, 0]
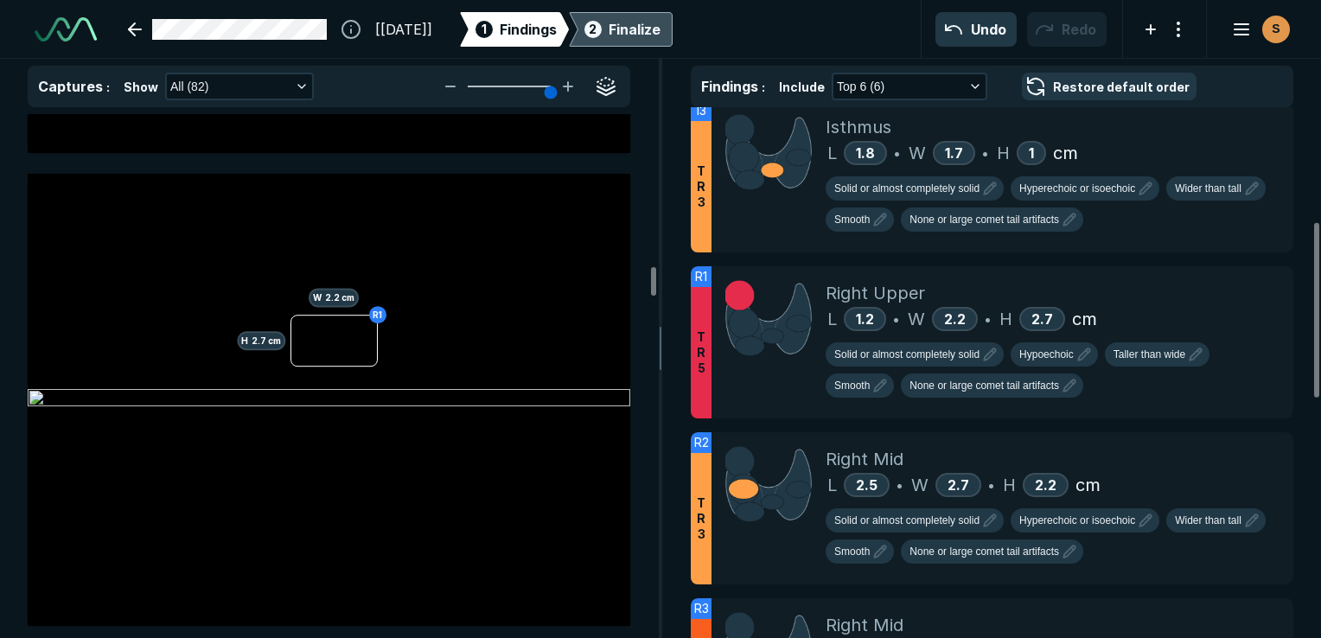
click at [1238, 252] on icon at bounding box center [1244, 246] width 12 height 12
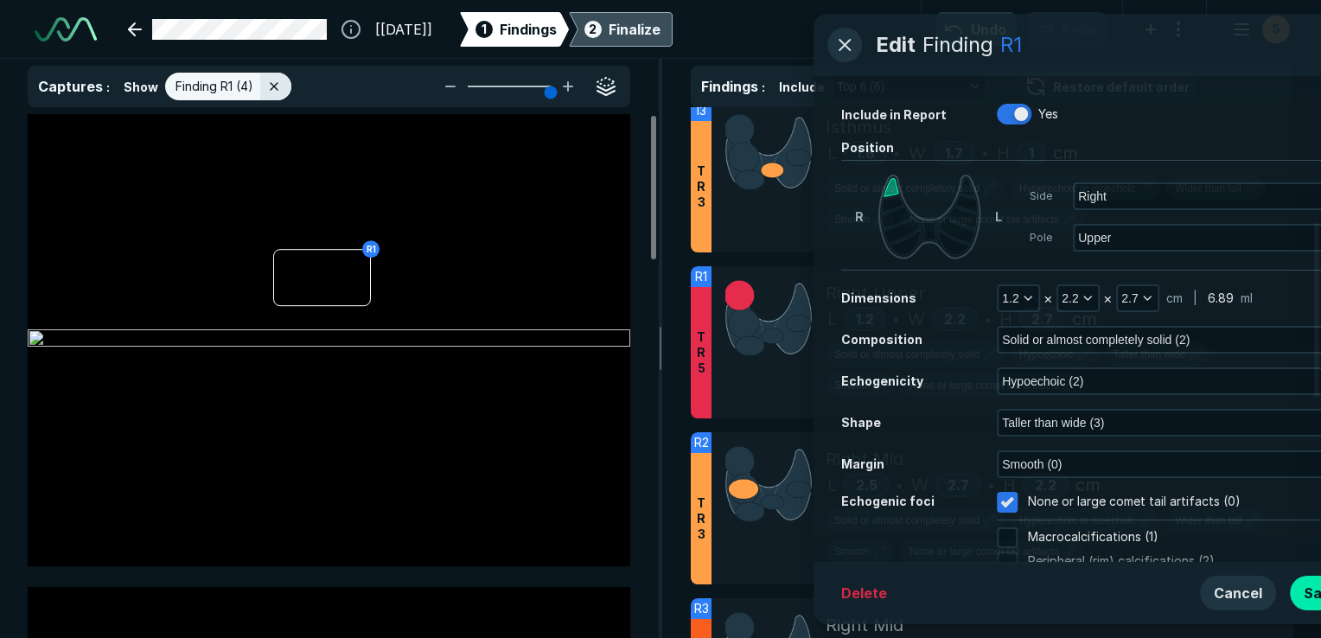
scroll to position [4391, 4905]
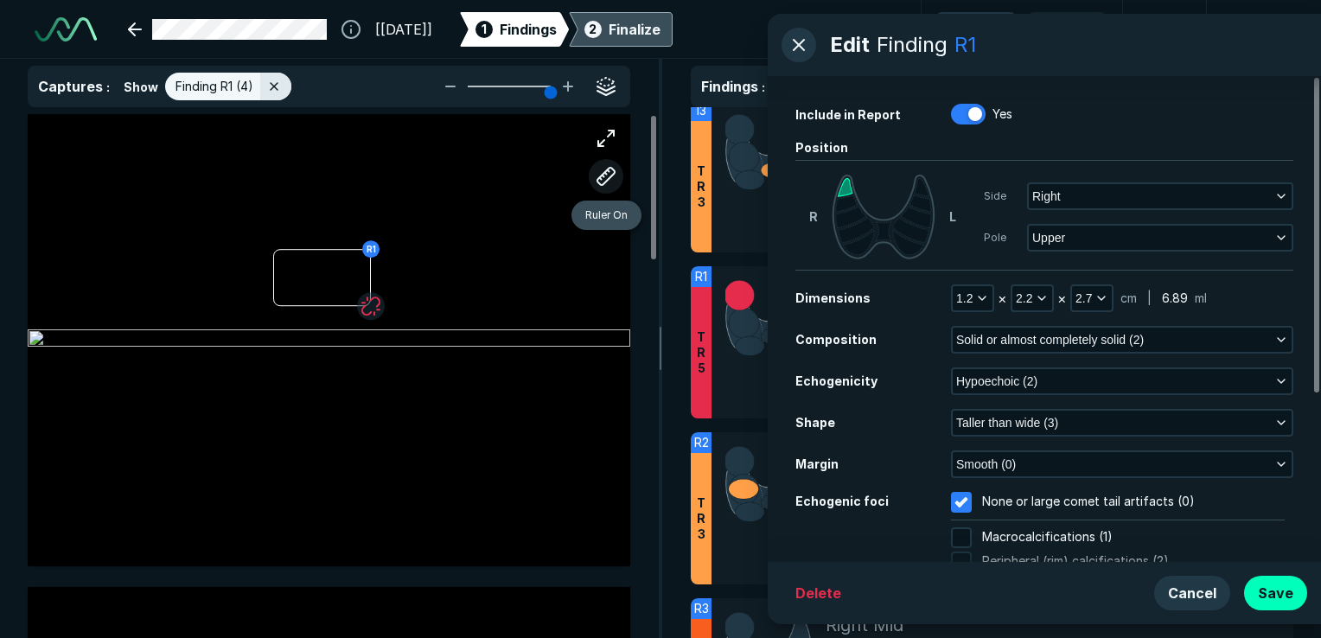
click at [603, 175] on button "button" at bounding box center [606, 176] width 35 height 35
drag, startPoint x: 337, startPoint y: 278, endPoint x: 277, endPoint y: 344, distance: 89.3
click at [277, 344] on div at bounding box center [329, 340] width 603 height 377
click at [613, 172] on button "button" at bounding box center [606, 176] width 35 height 35
click at [605, 175] on button "button" at bounding box center [606, 176] width 35 height 35
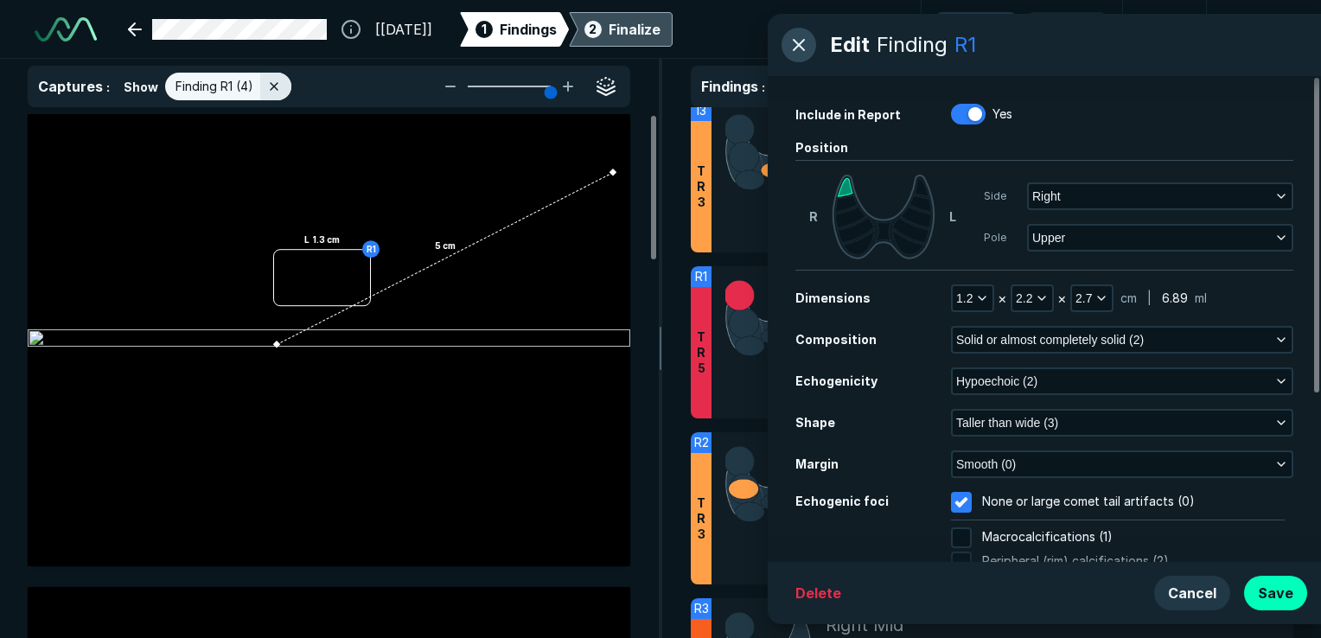
click at [804, 45] on button "button" at bounding box center [798, 45] width 35 height 35
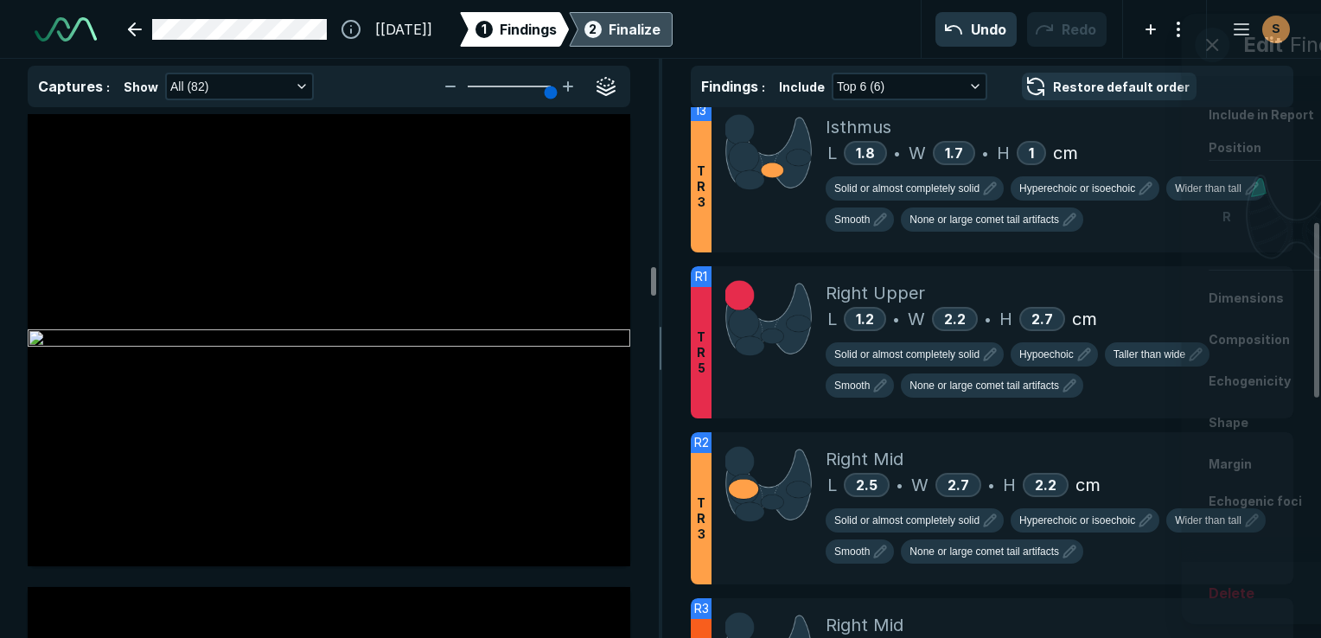
scroll to position [11757, 0]
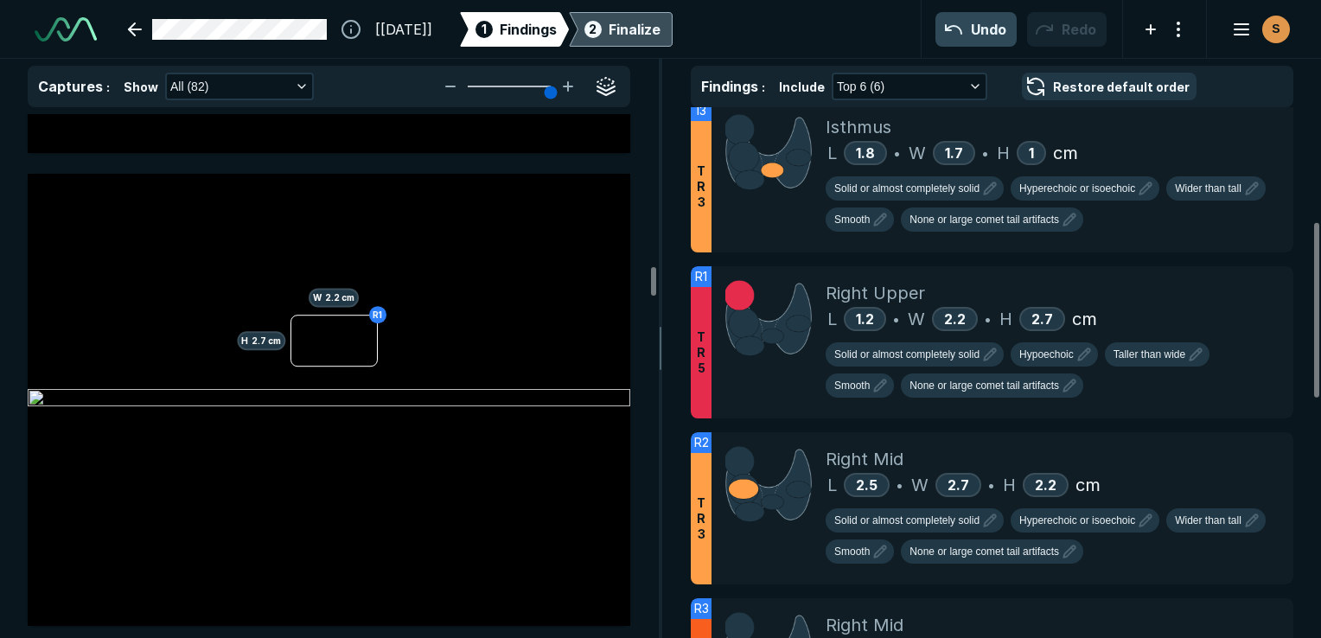
click at [972, 25] on button "Undo" at bounding box center [975, 29] width 81 height 35
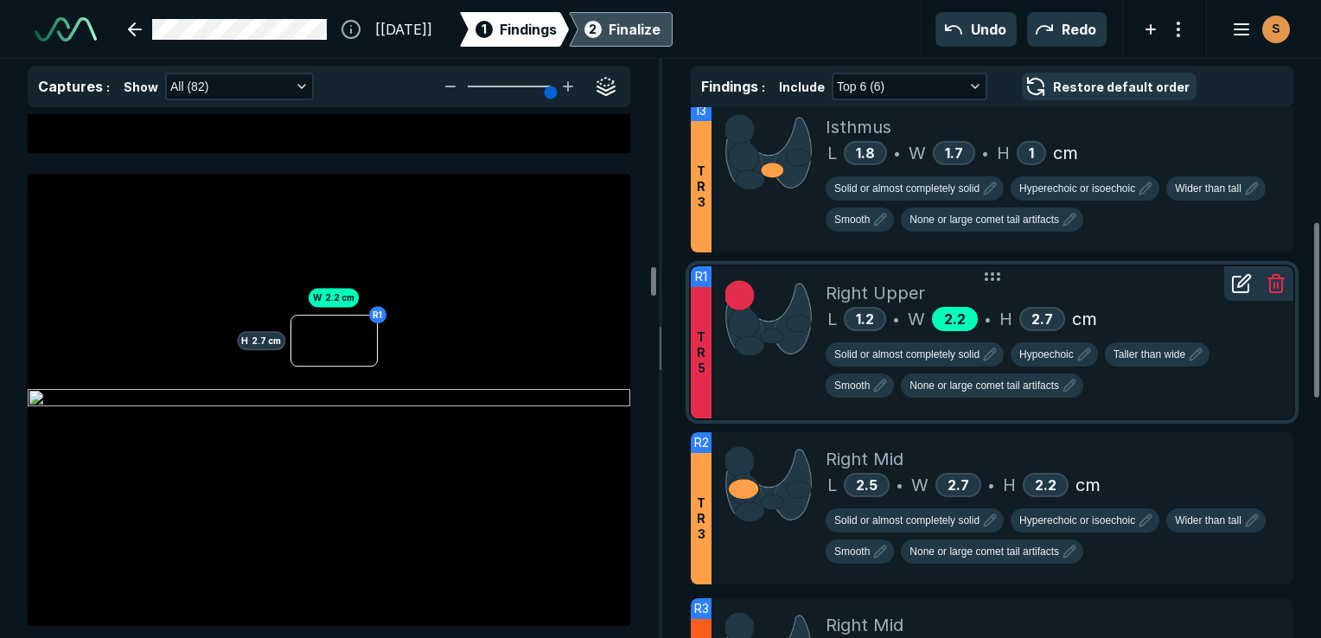
click at [968, 313] on div "2.2" at bounding box center [955, 319] width 46 height 24
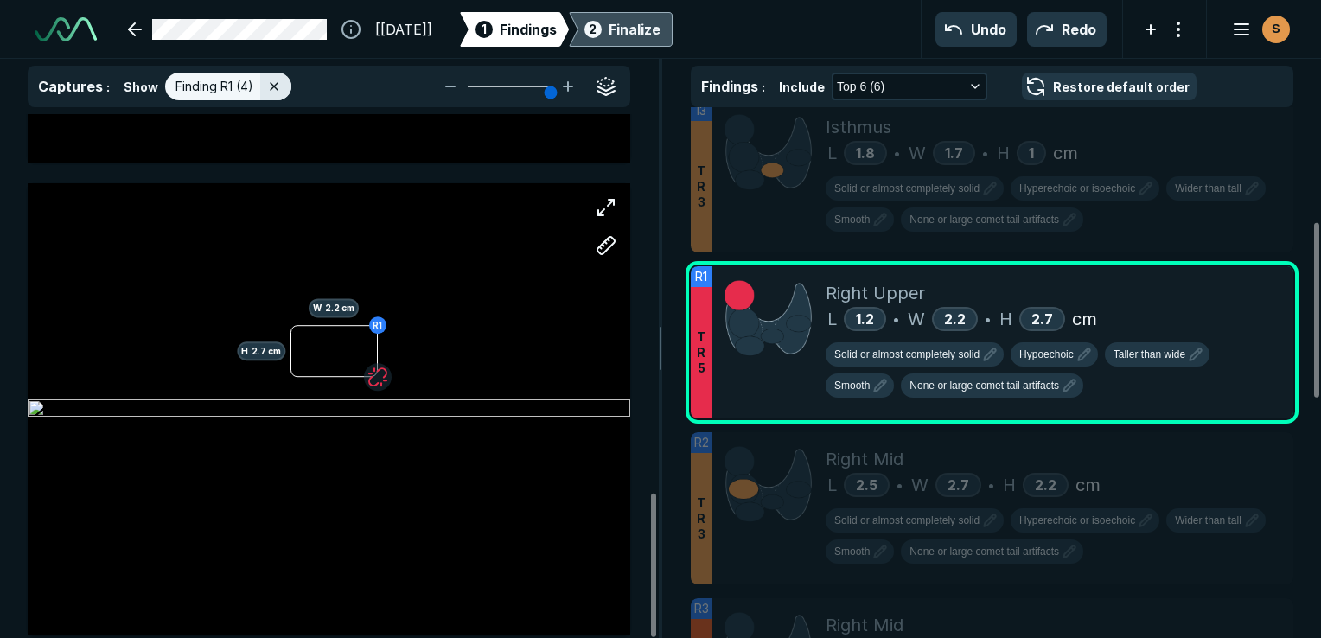
scroll to position [1373, 0]
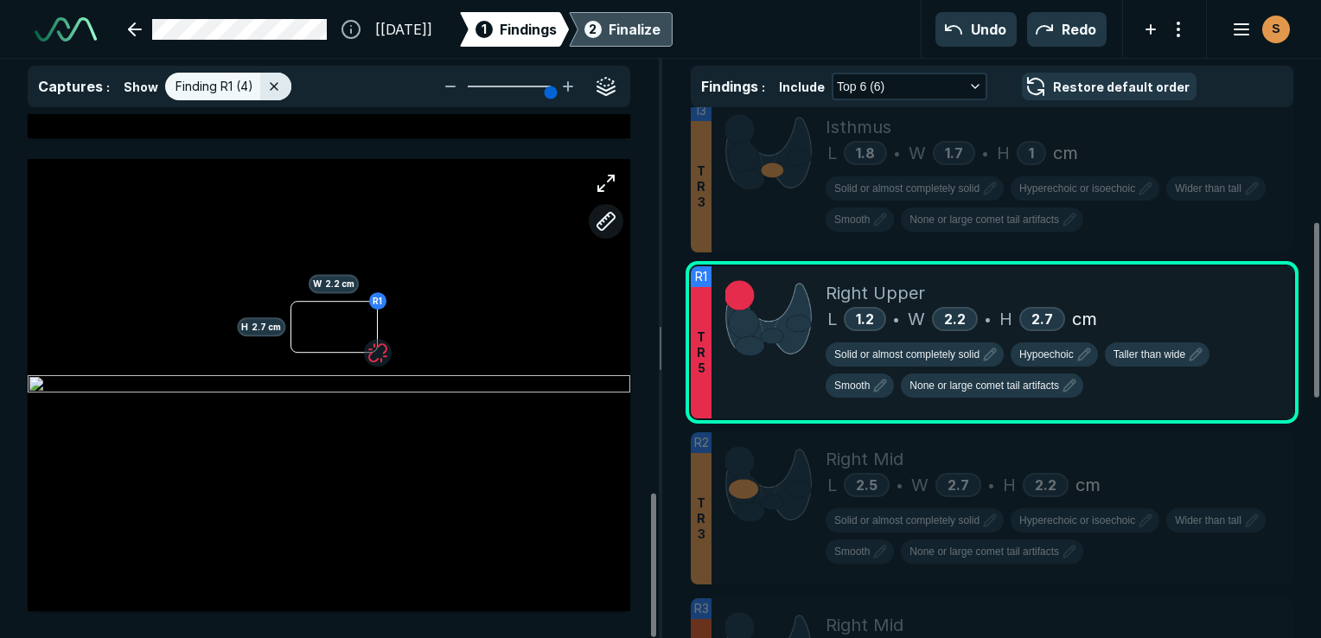
click at [607, 217] on button "button" at bounding box center [606, 221] width 35 height 35
drag, startPoint x: 369, startPoint y: 327, endPoint x: 289, endPoint y: 326, distance: 80.4
click at [289, 326] on div at bounding box center [329, 385] width 603 height 377
click at [371, 327] on div at bounding box center [371, 328] width 14 height 14
drag, startPoint x: 331, startPoint y: 306, endPoint x: 335, endPoint y: 342, distance: 36.5
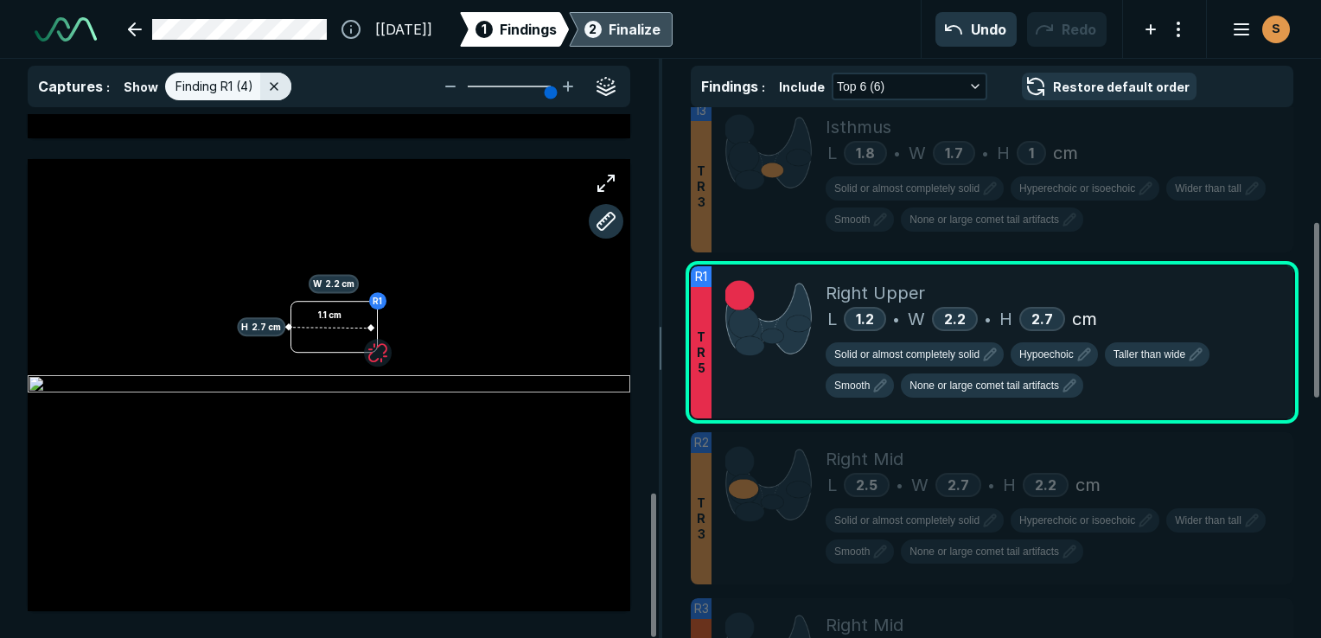
click at [335, 342] on div "1.1 cm" at bounding box center [329, 385] width 603 height 377
click at [334, 346] on div at bounding box center [335, 348] width 14 height 14
click at [334, 323] on div at bounding box center [330, 327] width 82 height 10
click at [333, 344] on div at bounding box center [334, 347] width 14 height 14
click at [993, 26] on button "Undo" at bounding box center [975, 29] width 81 height 35
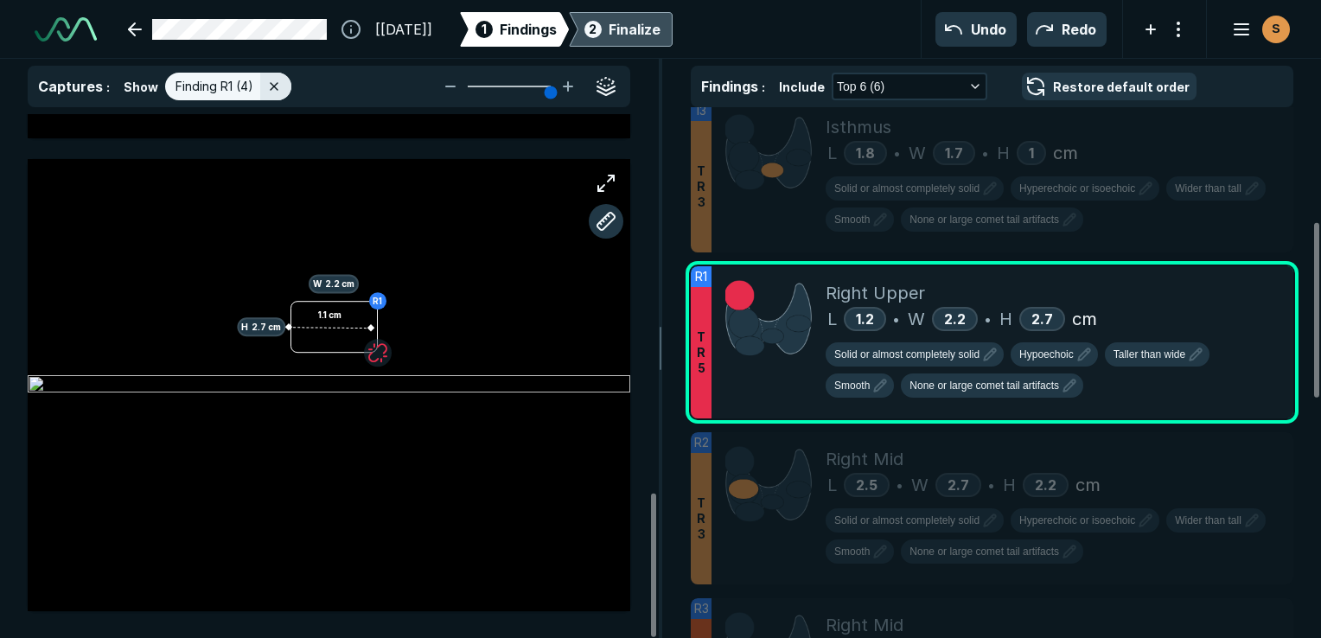
click at [336, 344] on div "1.1 cm" at bounding box center [329, 385] width 603 height 377
drag, startPoint x: 332, startPoint y: 303, endPoint x: 336, endPoint y: 340, distance: 36.6
click at [336, 340] on div "1.1 cm" at bounding box center [329, 385] width 603 height 377
click at [332, 299] on div at bounding box center [332, 300] width 14 height 14
drag, startPoint x: 369, startPoint y: 350, endPoint x: 386, endPoint y: 356, distance: 18.3
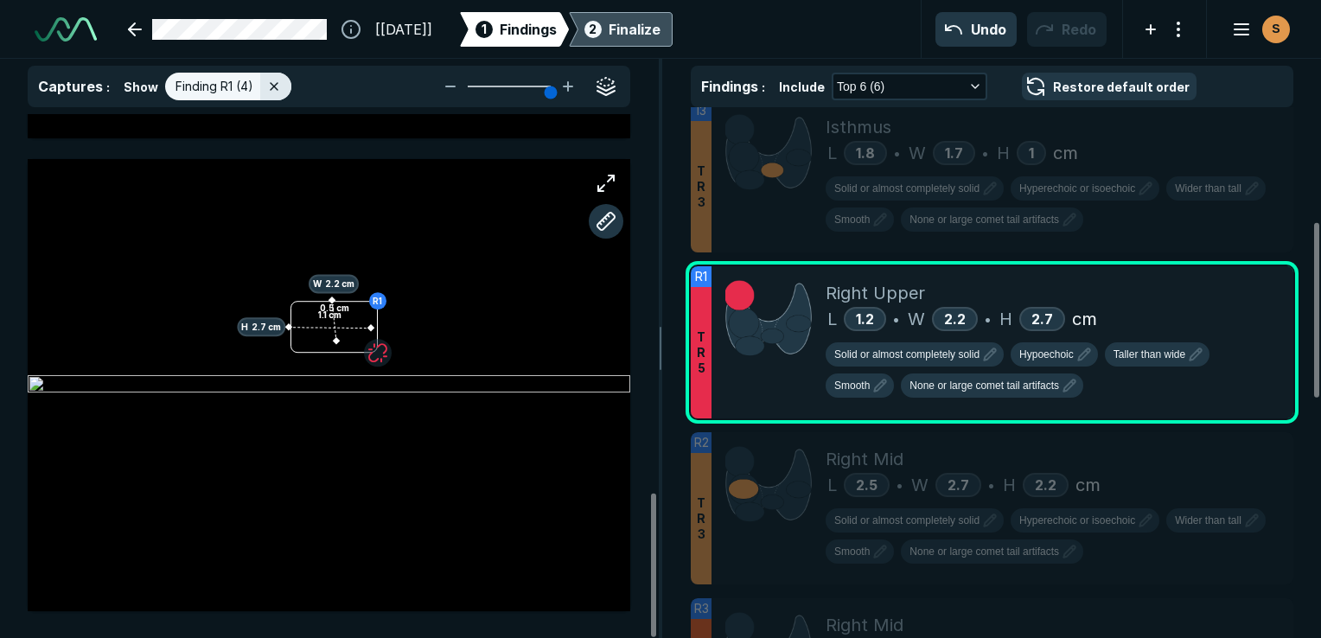
click at [386, 356] on div "1.1 cm 0.5 cm" at bounding box center [329, 385] width 603 height 377
drag, startPoint x: 386, startPoint y: 360, endPoint x: 966, endPoint y: 35, distance: 664.6
click at [968, 35] on button "Undo" at bounding box center [975, 29] width 81 height 35
click at [947, 29] on button "Undo" at bounding box center [975, 29] width 81 height 35
drag, startPoint x: 333, startPoint y: 348, endPoint x: 330, endPoint y: 303, distance: 45.0
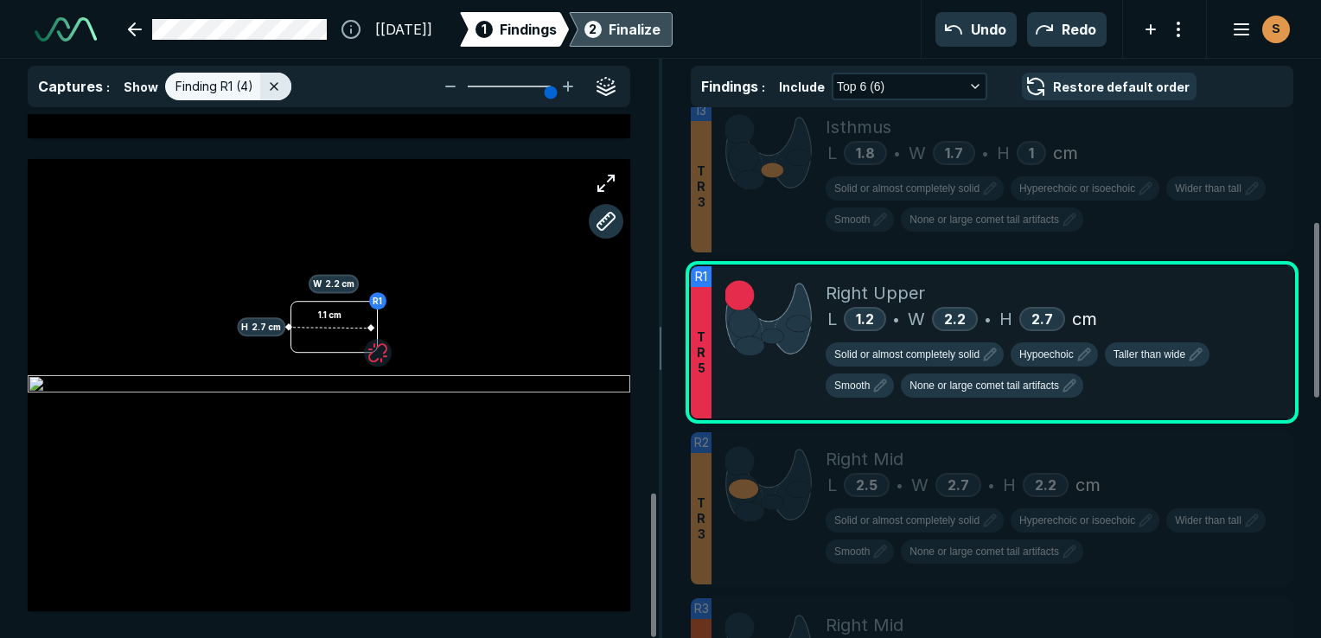
click at [330, 303] on div "1.1 cm" at bounding box center [329, 385] width 603 height 377
click at [335, 347] on div at bounding box center [335, 348] width 14 height 14
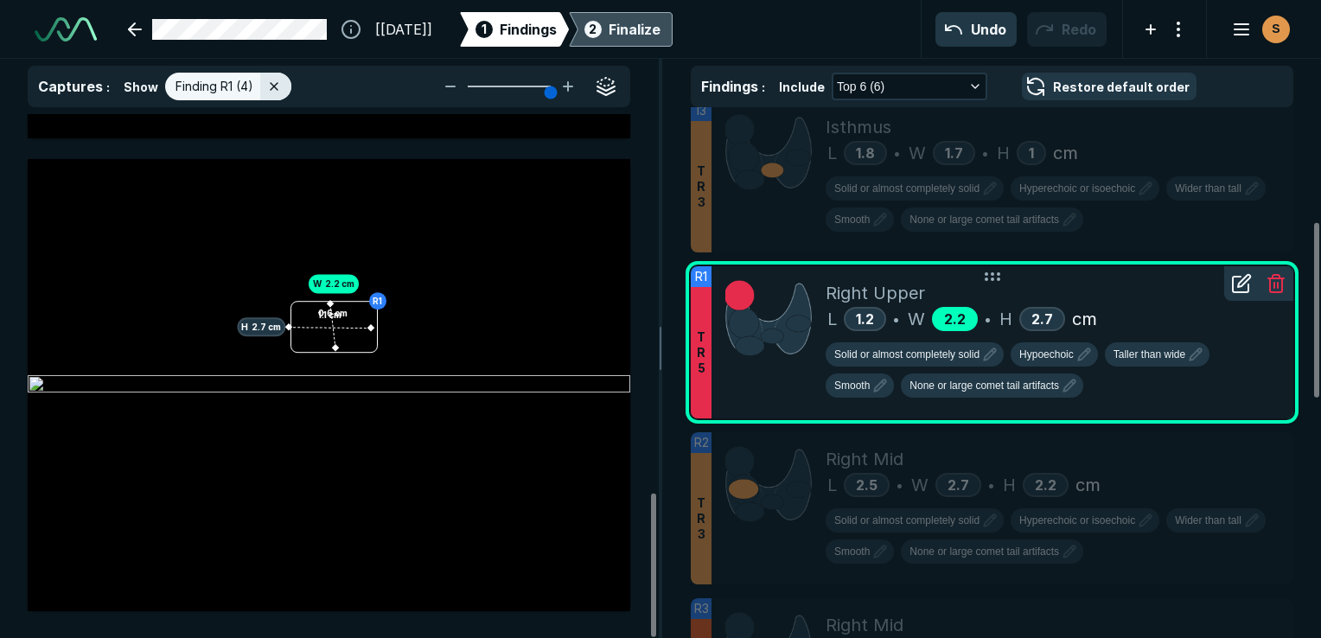
click at [965, 316] on span "2.2" at bounding box center [955, 318] width 22 height 17
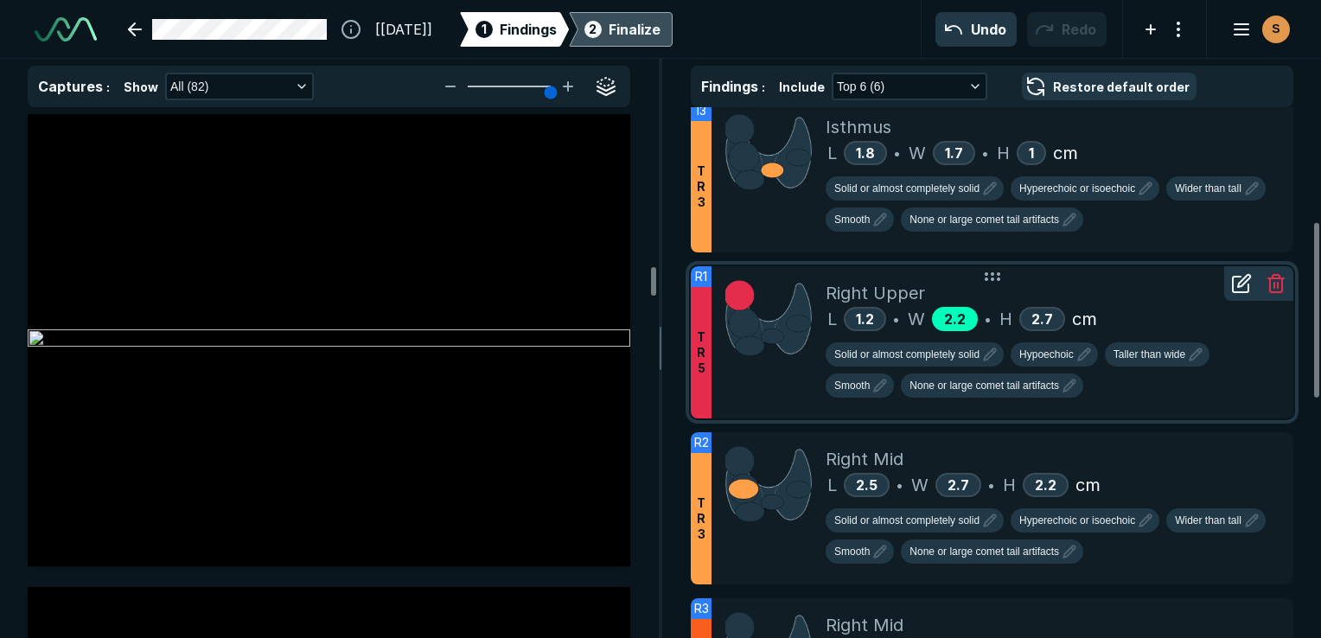
scroll to position [11757, 0]
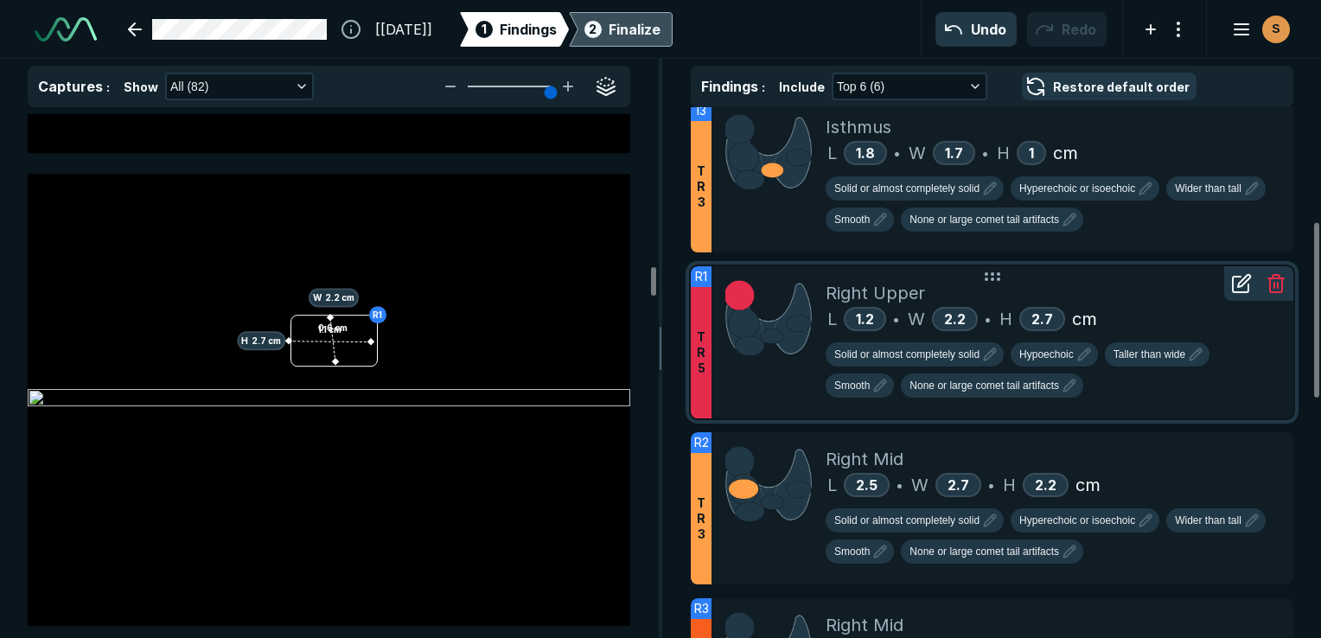
click at [1238, 284] on icon at bounding box center [1244, 281] width 12 height 12
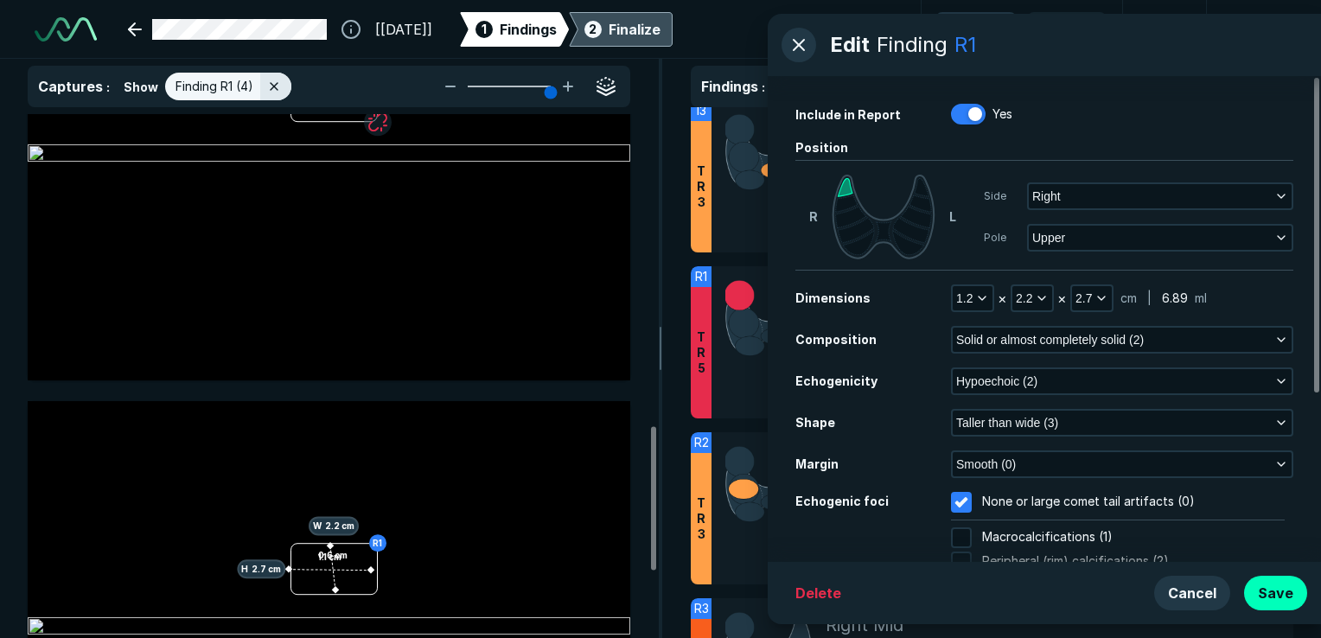
scroll to position [1210, 0]
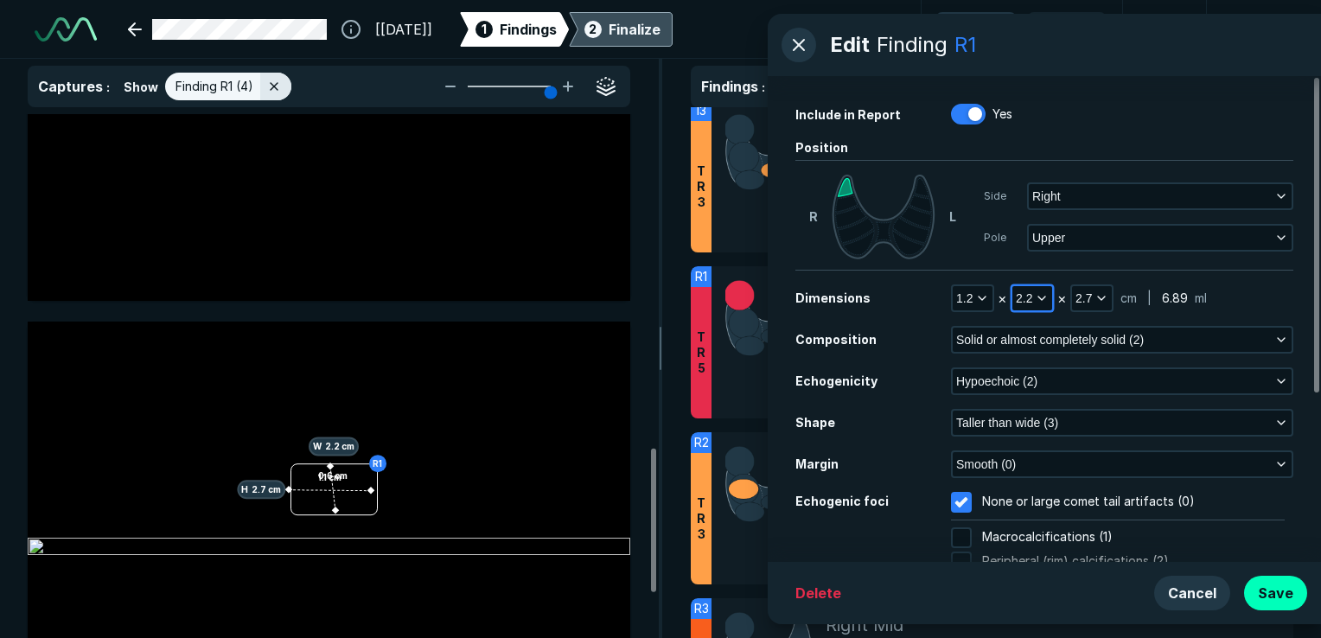
click at [1037, 299] on icon "button" at bounding box center [1042, 298] width 14 height 14
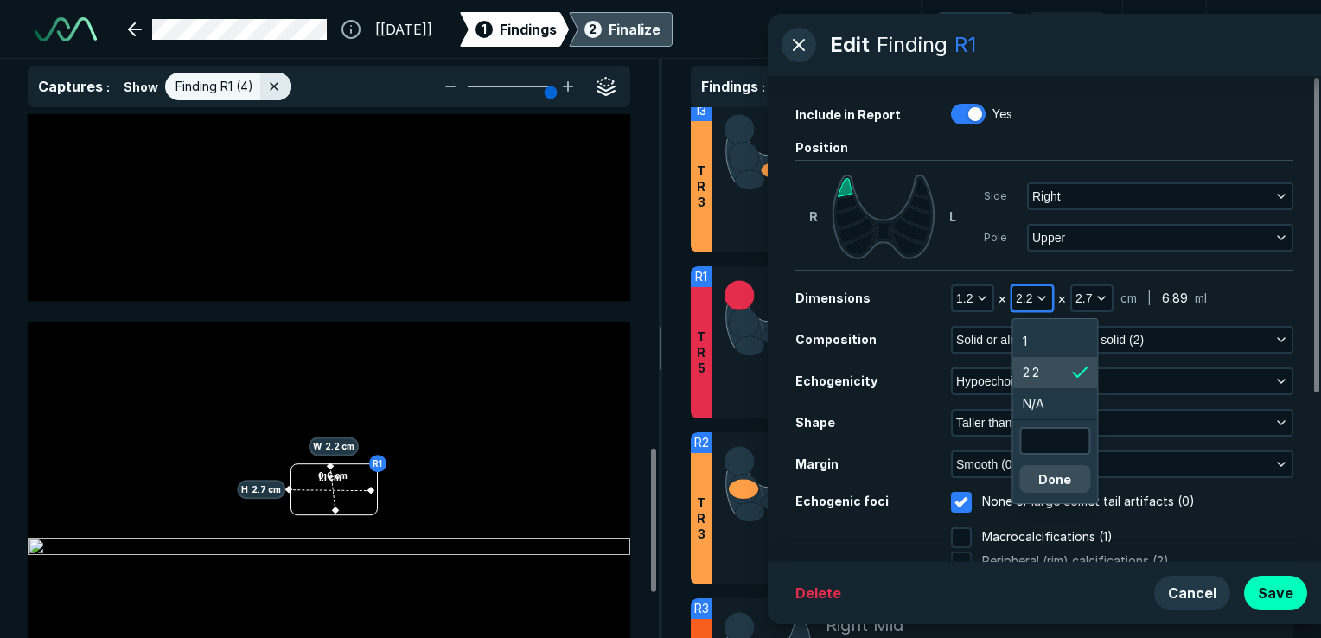
scroll to position [2950, 2604]
click at [1055, 438] on input "text" at bounding box center [1054, 441] width 67 height 24
click at [1043, 441] on input "0.99" at bounding box center [1054, 441] width 67 height 24
type input "0.99"
click at [1047, 479] on button "Done" at bounding box center [1054, 479] width 71 height 28
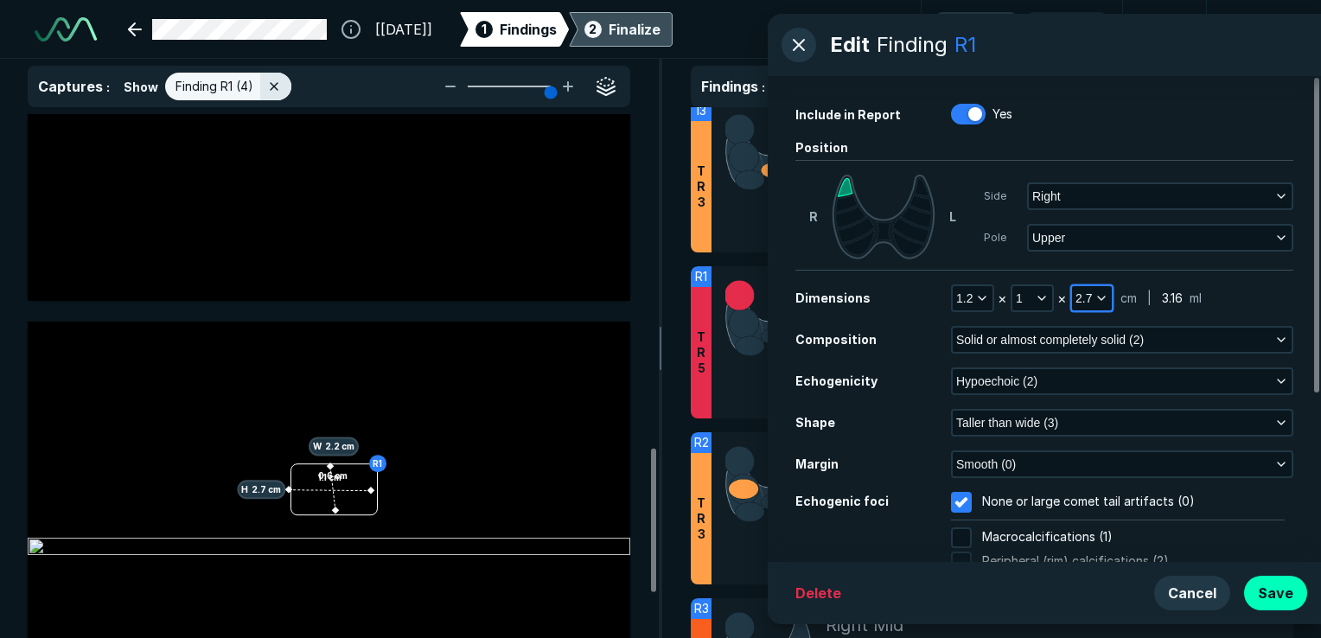
click at [1100, 296] on icon "button" at bounding box center [1101, 298] width 14 height 14
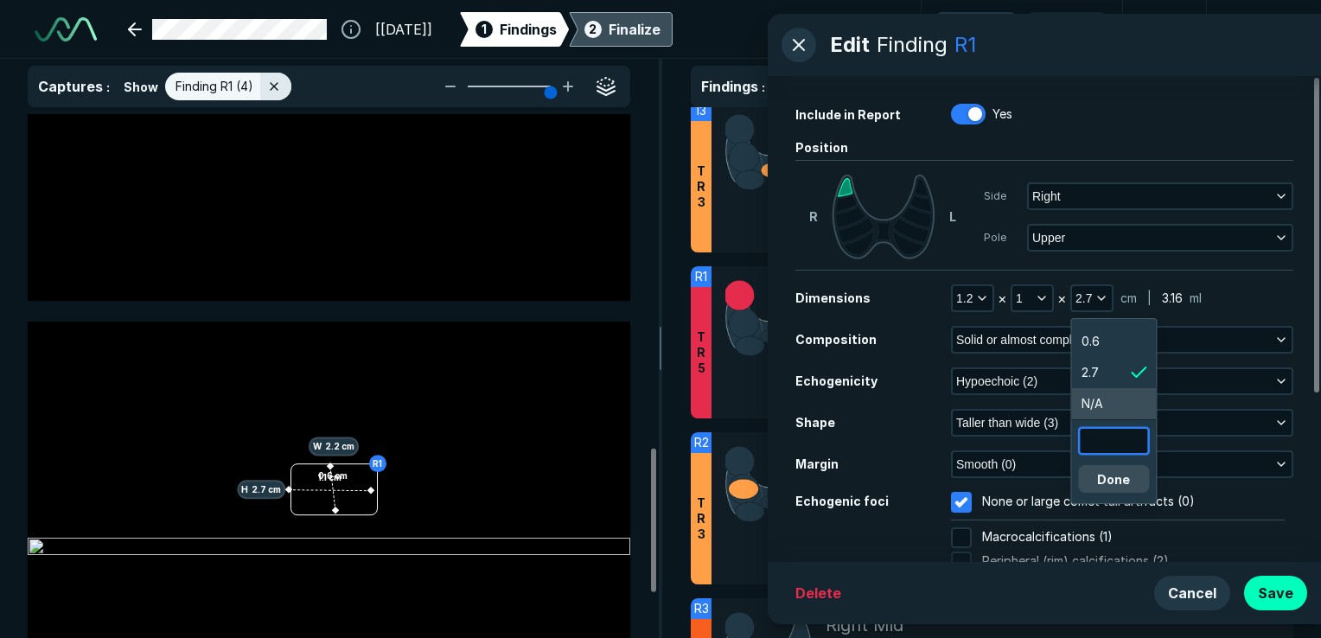
click at [1100, 437] on input "text" at bounding box center [1113, 441] width 67 height 24
type input "0.55"
click at [1123, 473] on button "Done" at bounding box center [1113, 479] width 71 height 28
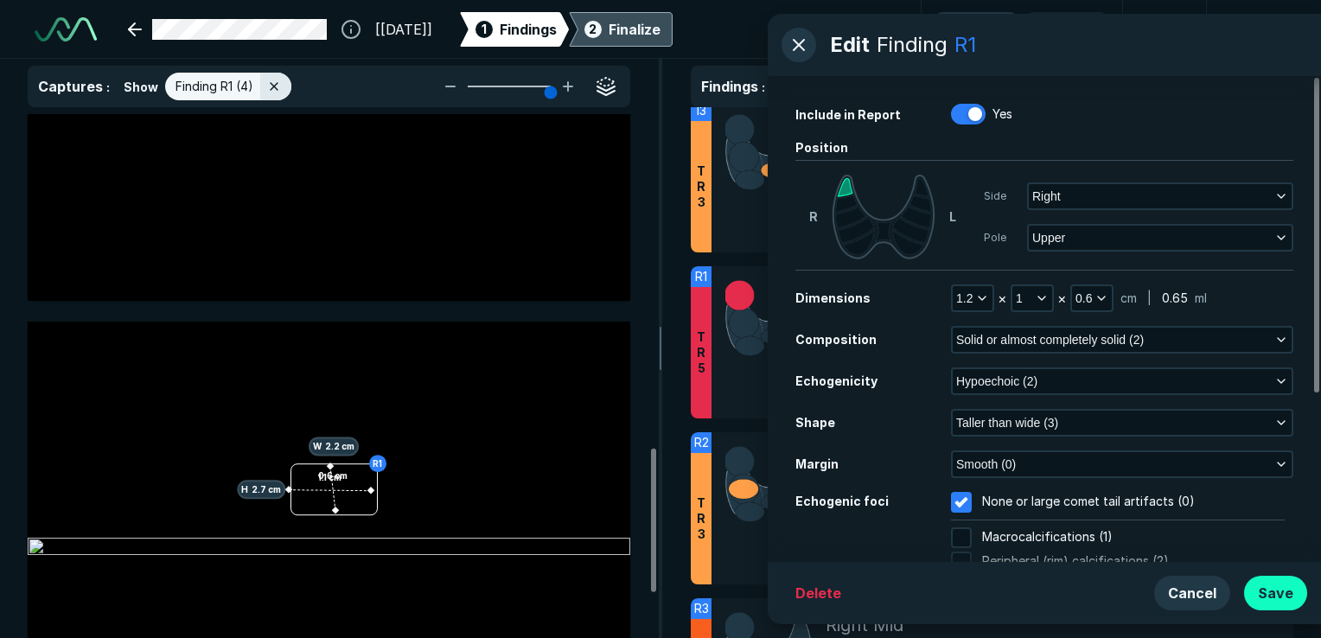
click at [1276, 589] on button "Save" at bounding box center [1275, 593] width 63 height 35
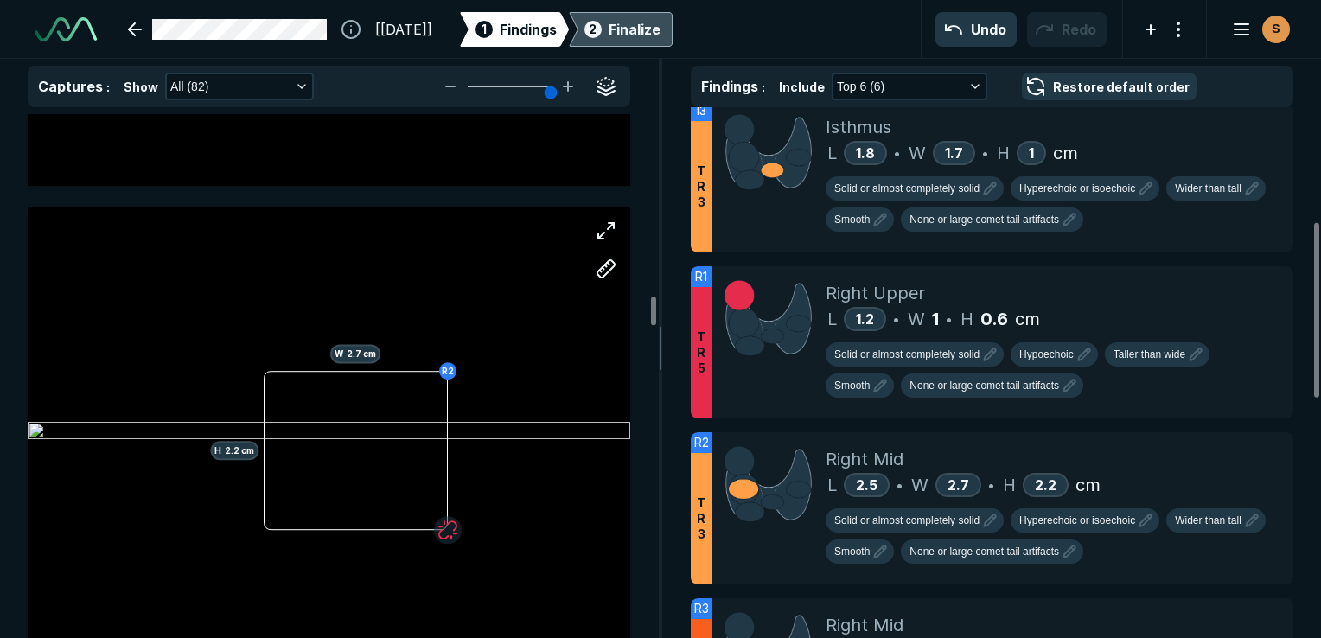
scroll to position [14091, 0]
drag, startPoint x: 447, startPoint y: 364, endPoint x: 450, endPoint y: 351, distance: 13.4
click at [450, 351] on div "R2 H 2.2 cm W 2.7 cm" at bounding box center [329, 428] width 603 height 377
click at [1231, 455] on icon at bounding box center [1241, 449] width 21 height 21
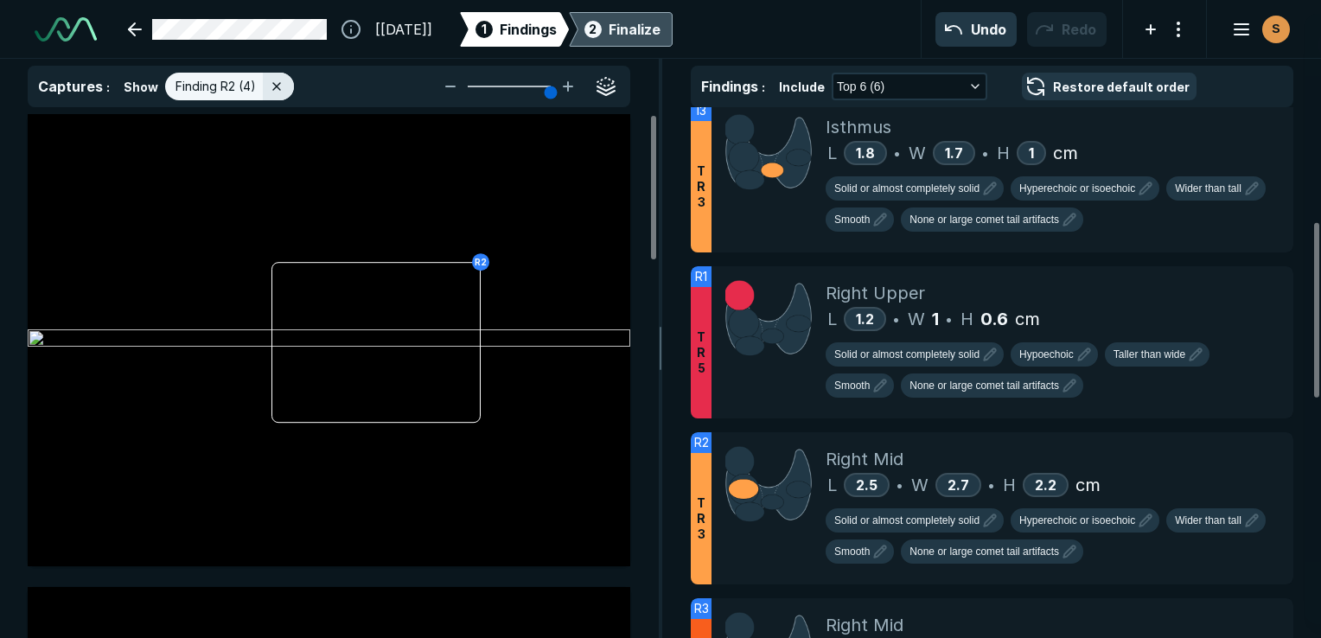
scroll to position [4391, 4905]
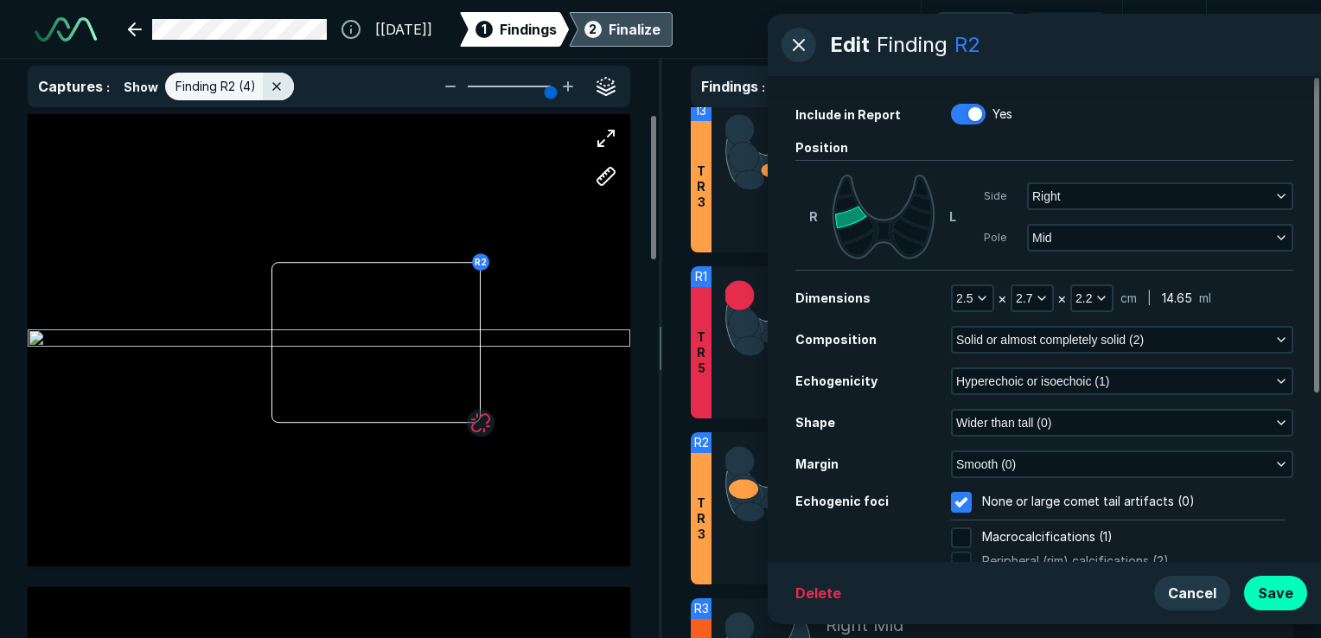
click at [398, 253] on div "R2" at bounding box center [329, 340] width 603 height 377
click at [487, 256] on div "R2" at bounding box center [329, 340] width 603 height 377
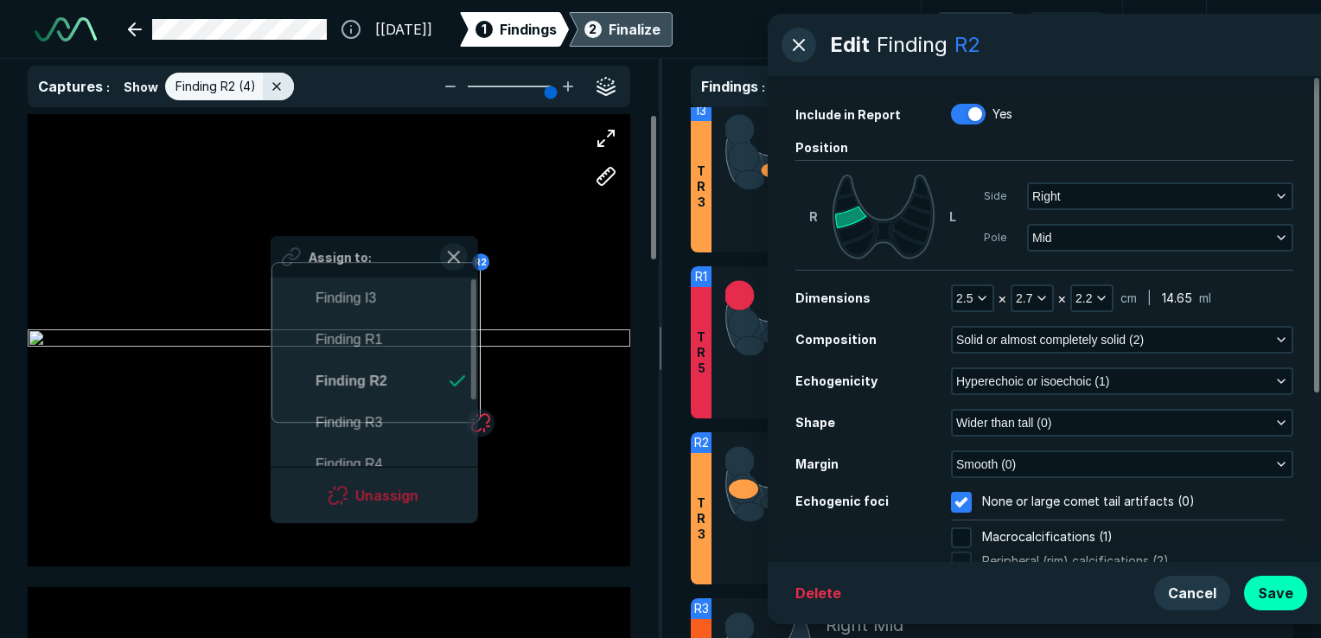
scroll to position [3033, 3154]
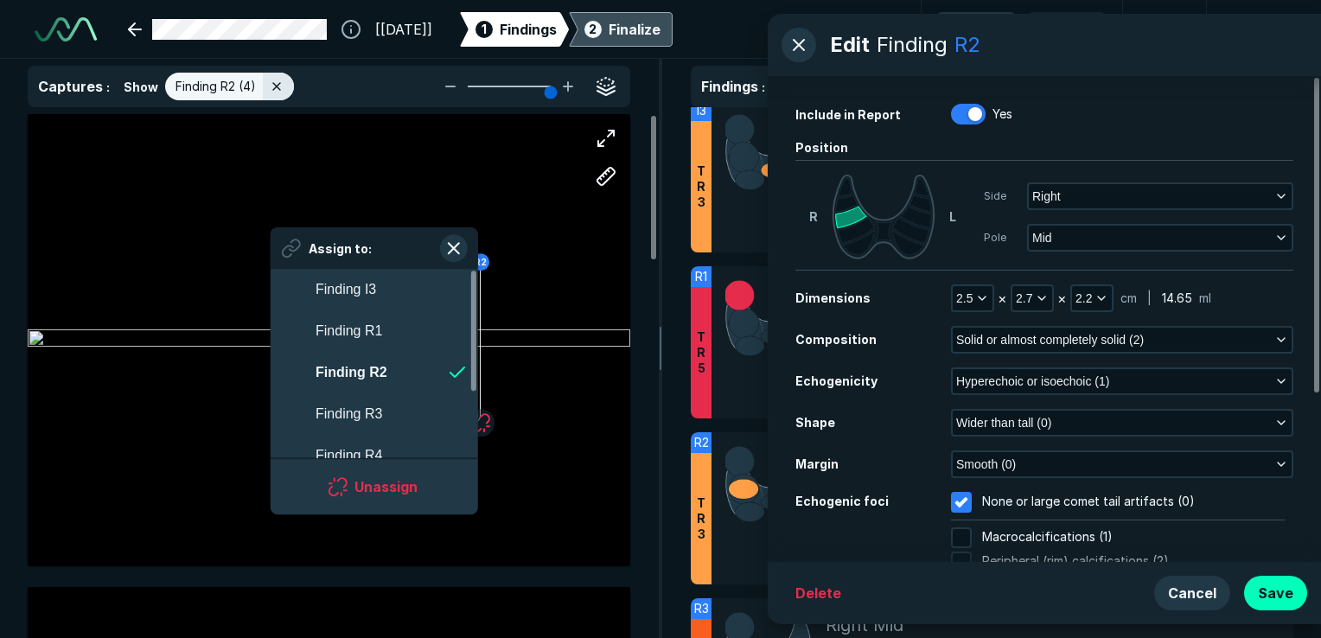
click at [487, 265] on div "R2" at bounding box center [329, 340] width 603 height 377
click at [401, 488] on button "Unassign" at bounding box center [374, 486] width 166 height 35
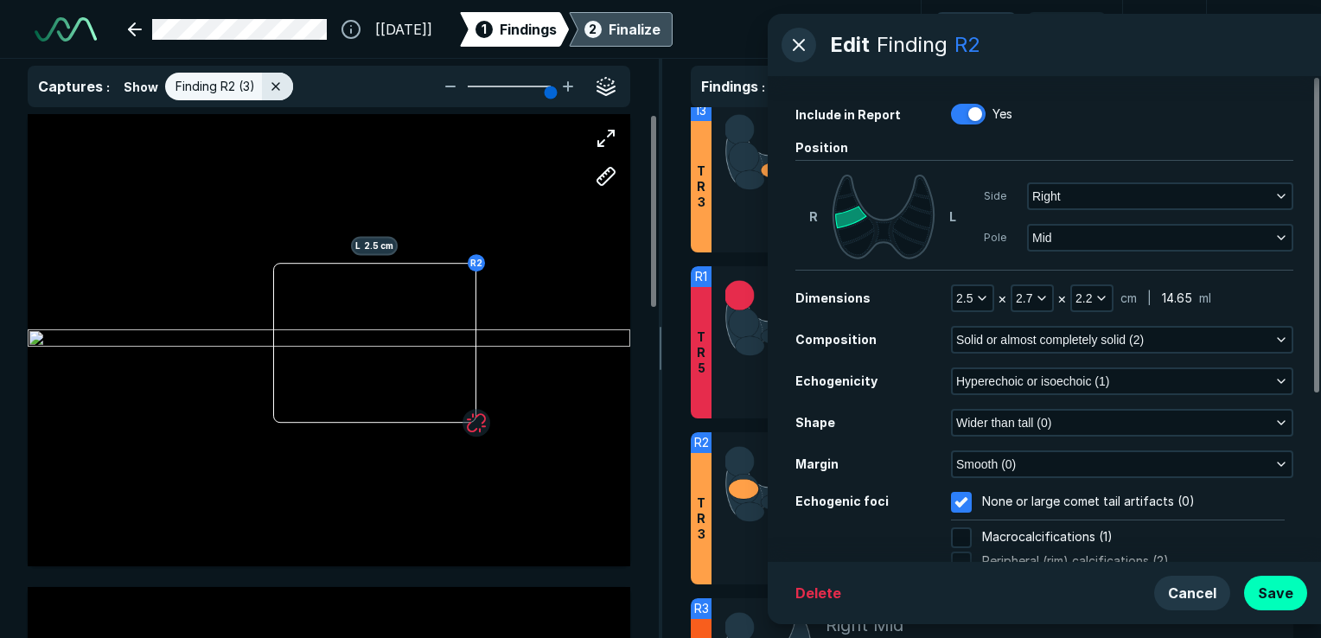
drag, startPoint x: 476, startPoint y: 261, endPoint x: 471, endPoint y: 251, distance: 11.6
click at [472, 251] on div "R2 L 2.5 cm" at bounding box center [329, 340] width 603 height 377
click at [475, 421] on button "button" at bounding box center [476, 423] width 28 height 28
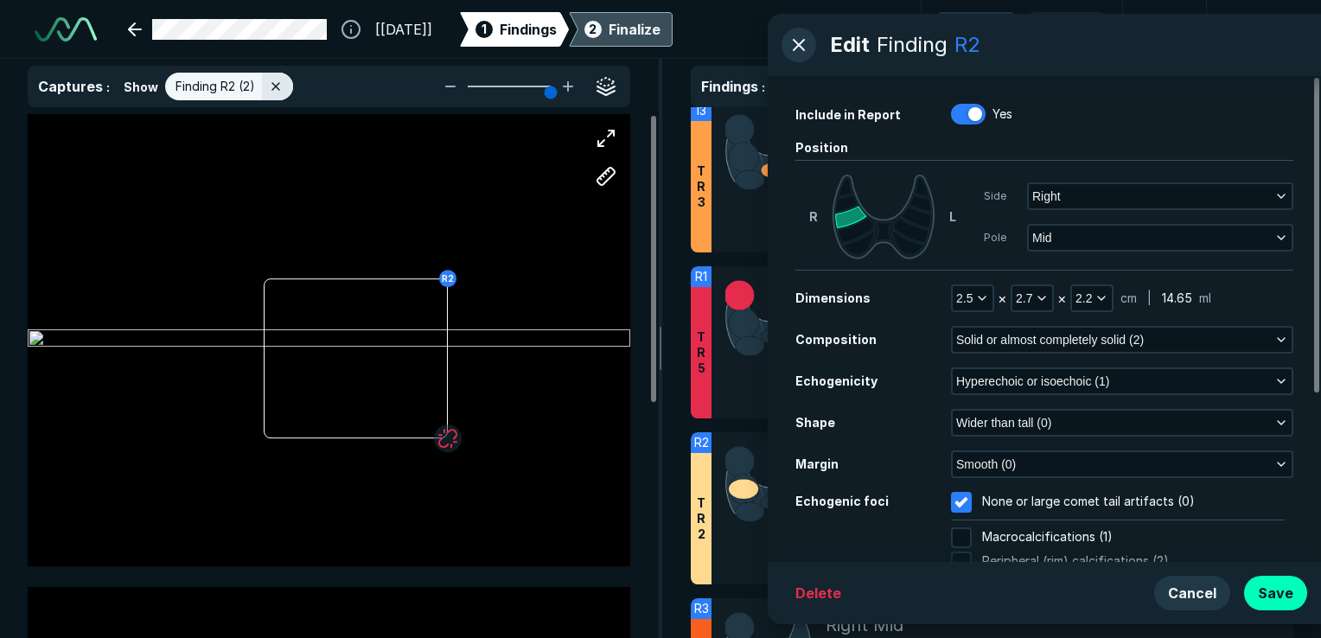
drag, startPoint x: 474, startPoint y: 418, endPoint x: 491, endPoint y: 437, distance: 25.7
click at [803, 37] on button "button" at bounding box center [798, 45] width 35 height 35
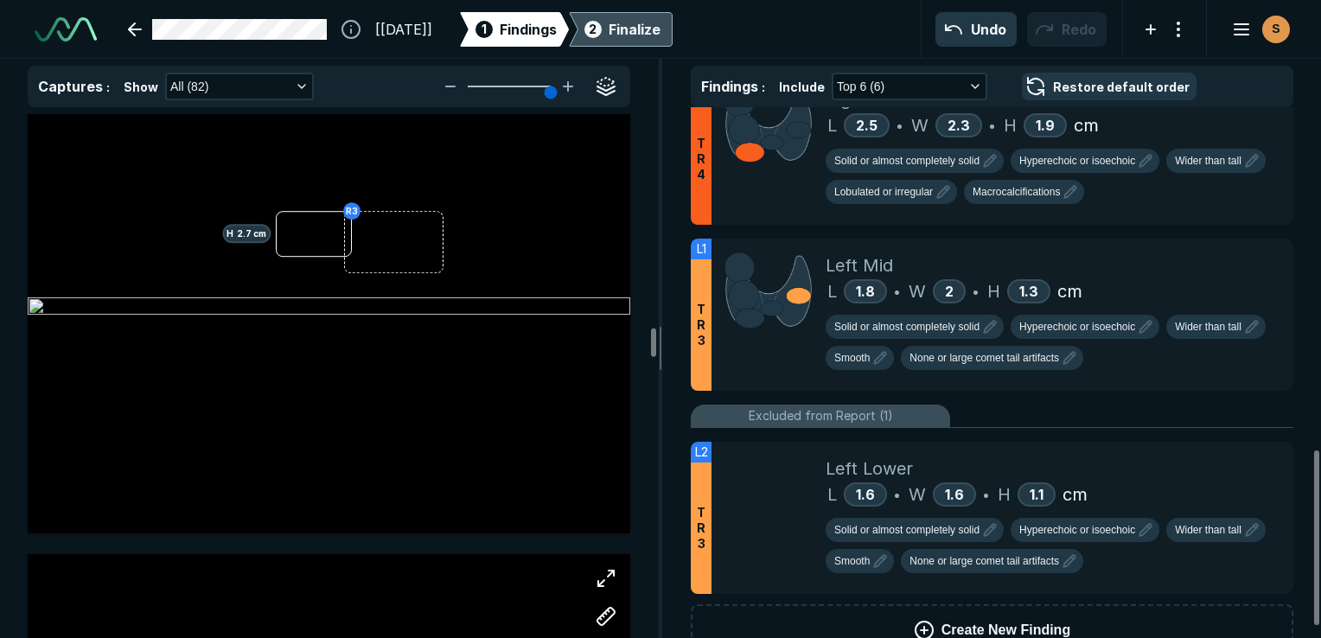
scroll to position [16857, 0]
